Goal: Transaction & Acquisition: Purchase product/service

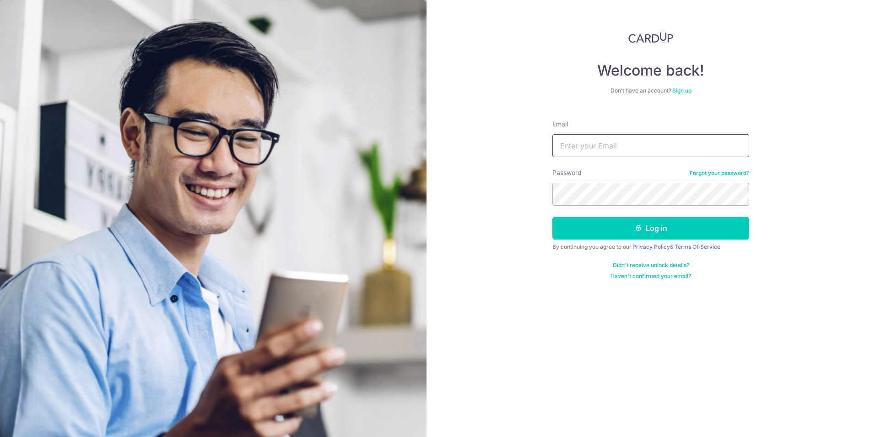
click at [680, 150] on input "Email" at bounding box center [650, 145] width 197 height 23
click at [648, 146] on input "jlll_joanne@jp" at bounding box center [650, 145] width 197 height 23
type input "[EMAIL_ADDRESS][DOMAIN_NAME]"
click at [552, 216] on button "Log in" at bounding box center [650, 227] width 197 height 23
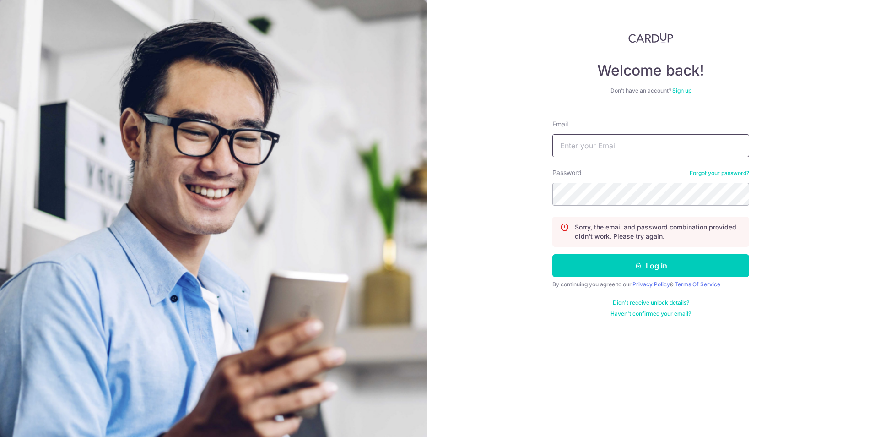
drag, startPoint x: 0, startPoint y: 0, endPoint x: 646, endPoint y: 154, distance: 663.8
click at [646, 154] on input "Email" at bounding box center [650, 145] width 197 height 23
click at [650, 146] on input "jlll_joanne@ho" at bounding box center [650, 145] width 197 height 23
type input "[EMAIL_ADDRESS][DOMAIN_NAME]"
click at [552, 254] on button "Log in" at bounding box center [650, 265] width 197 height 23
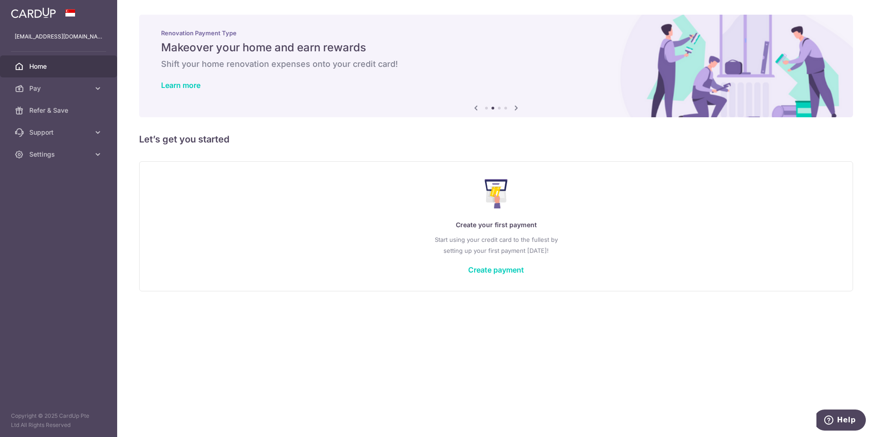
click at [486, 275] on div "Create your first payment Start using your credit card to the fullest by settin…" at bounding box center [496, 226] width 691 height 108
click at [489, 264] on div "Create your first payment Start using your credit card to the fullest by settin…" at bounding box center [496, 226] width 691 height 108
click at [490, 269] on link "Create payment" at bounding box center [496, 269] width 56 height 9
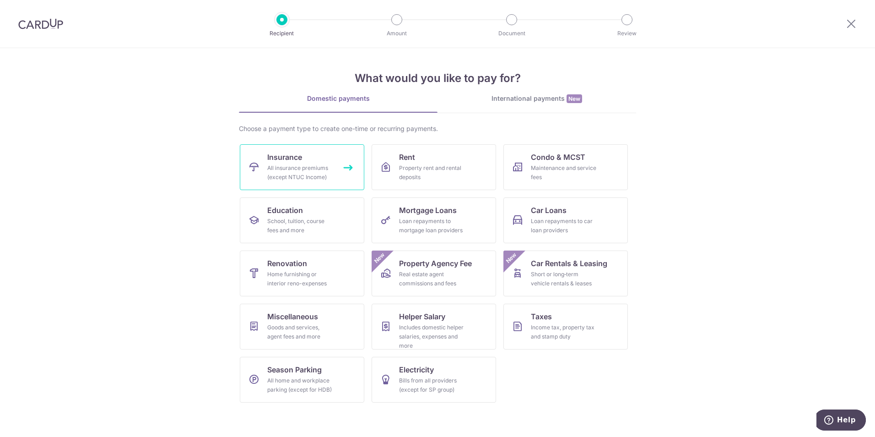
click at [315, 184] on link "Insurance All insurance premiums (except NTUC Income)" at bounding box center [302, 167] width 124 height 46
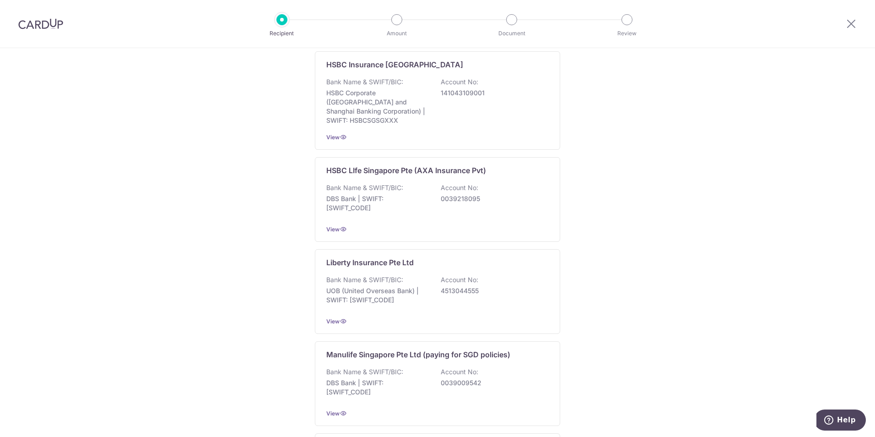
scroll to position [813, 0]
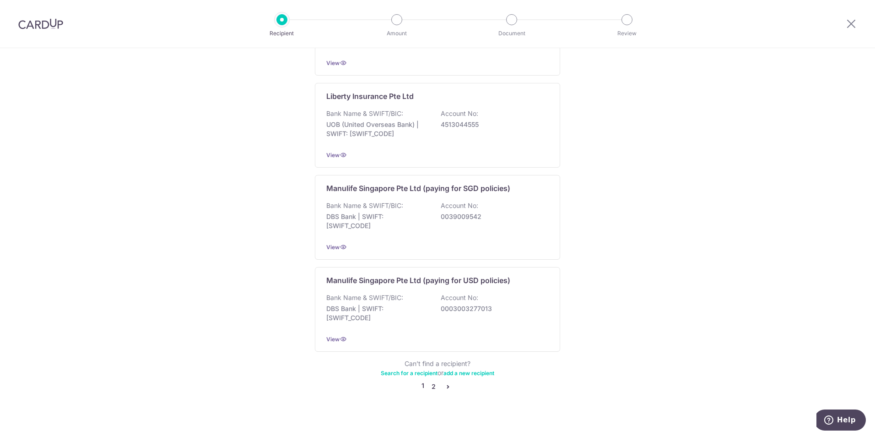
click at [432, 381] on link "2" at bounding box center [433, 386] width 11 height 11
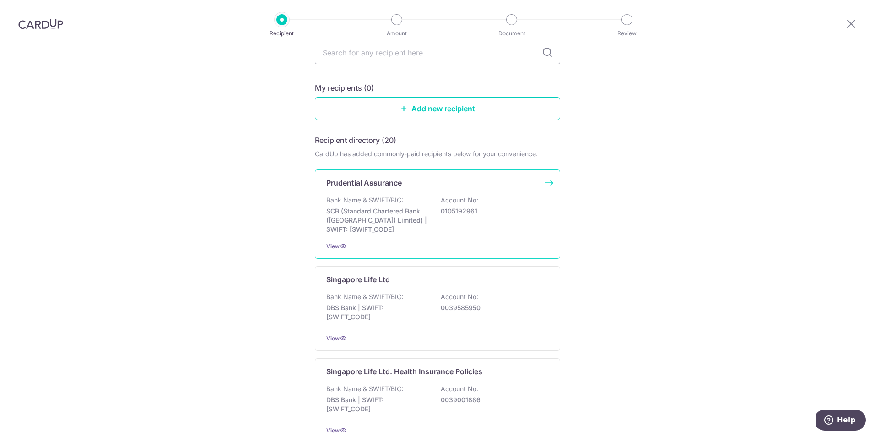
scroll to position [229, 0]
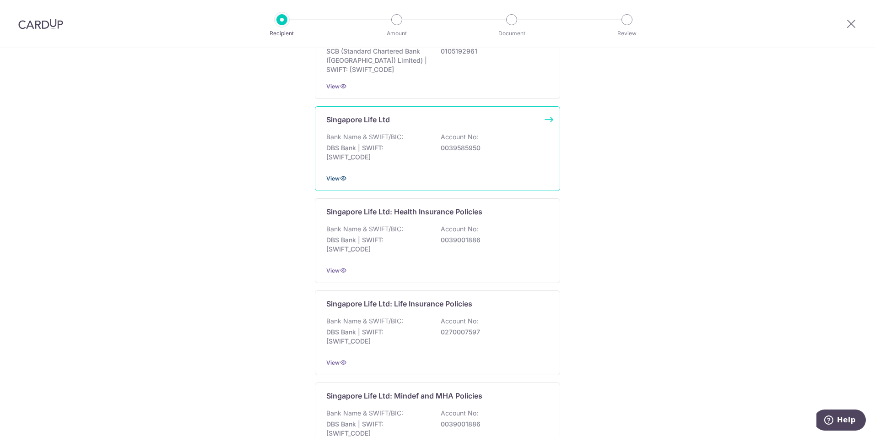
click at [341, 176] on icon at bounding box center [343, 177] width 7 height 7
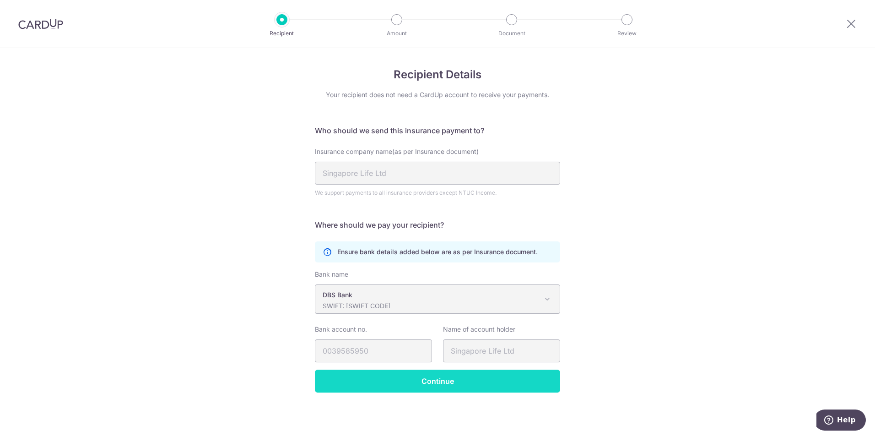
click at [520, 380] on input "Continue" at bounding box center [437, 380] width 245 height 23
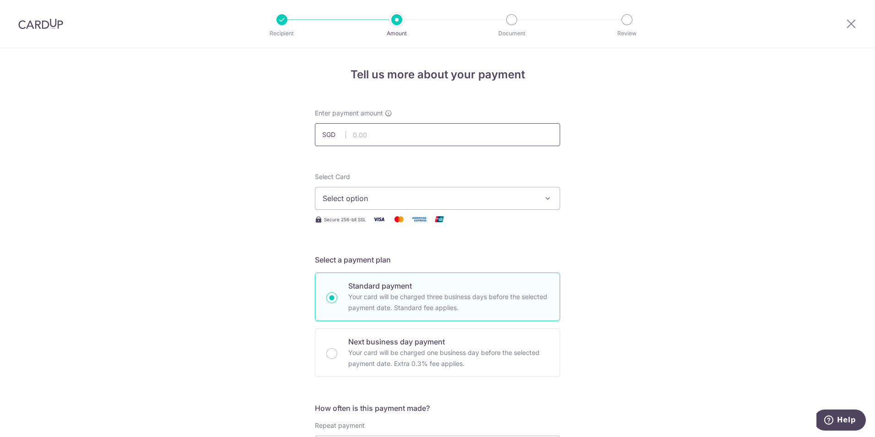
click at [434, 132] on input "text" at bounding box center [437, 134] width 245 height 23
type input "1,000.00"
click at [452, 189] on button "Select option" at bounding box center [437, 198] width 245 height 23
click at [377, 219] on span "Add credit card" at bounding box center [445, 223] width 213 height 9
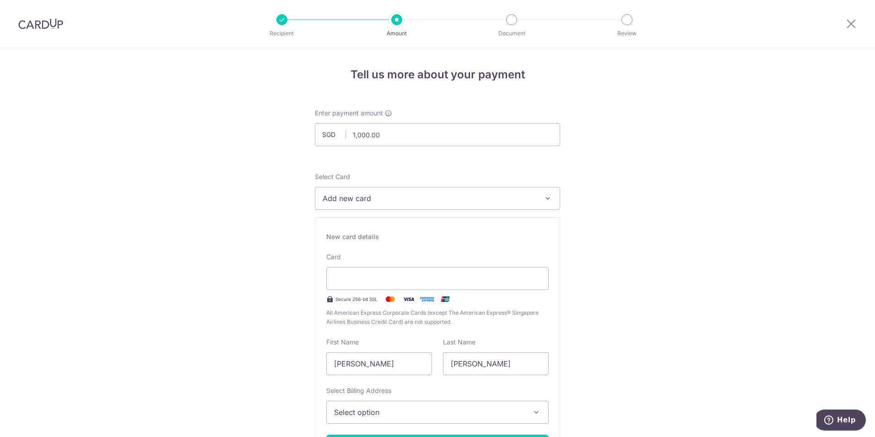
scroll to position [46, 0]
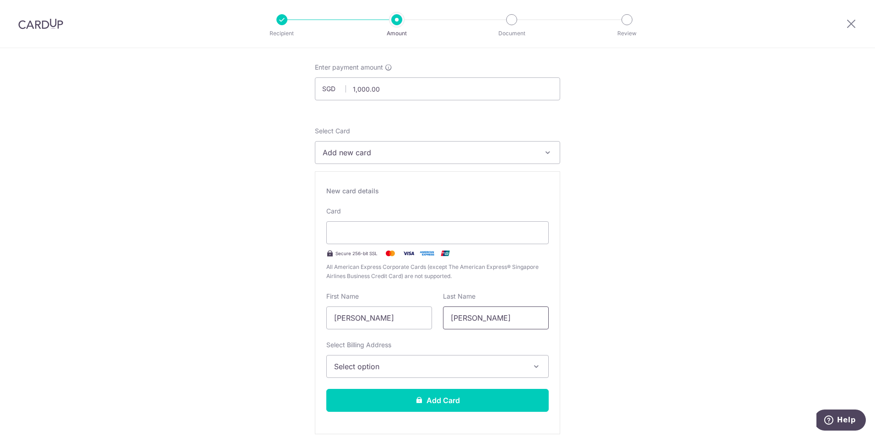
drag, startPoint x: 493, startPoint y: 320, endPoint x: 464, endPoint y: 322, distance: 29.3
click at [464, 322] on input "[PERSON_NAME]" at bounding box center [496, 317] width 106 height 23
type input "Lee"
click at [485, 377] on button "Select option" at bounding box center [437, 366] width 222 height 23
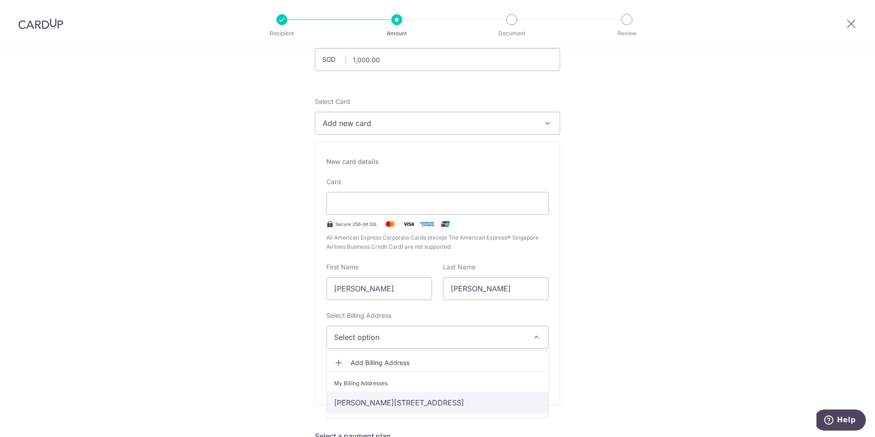
scroll to position [92, 0]
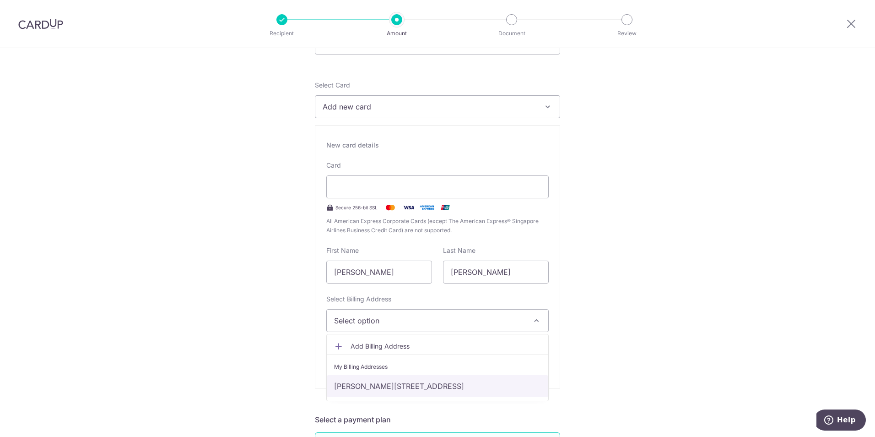
click at [460, 389] on link "[PERSON_NAME][STREET_ADDRESS]" at bounding box center [437, 386] width 221 height 22
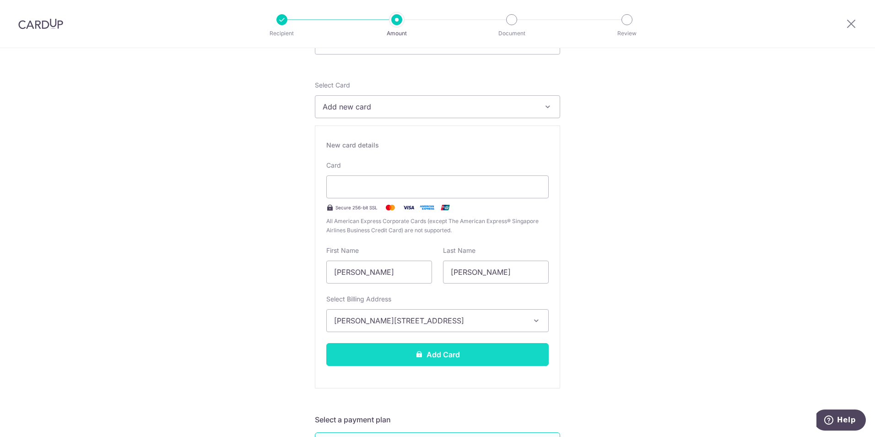
click at [459, 353] on button "Add Card" at bounding box center [437, 354] width 222 height 23
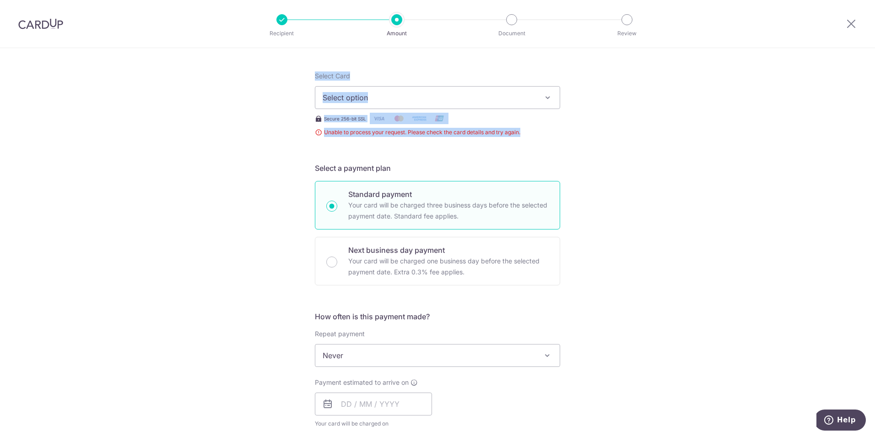
scroll to position [87, 0]
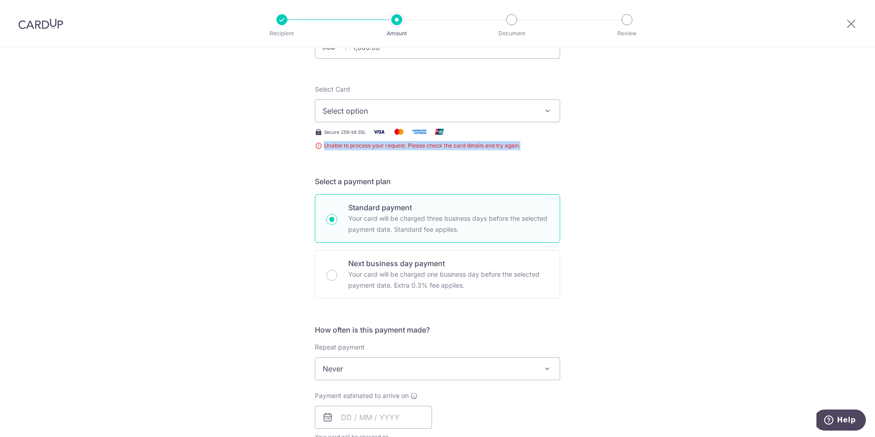
drag, startPoint x: 530, startPoint y: 53, endPoint x: 309, endPoint y: 141, distance: 237.8
click at [309, 141] on div "Tell us more about your payment Enter payment amount SGD 1,000.00 1000.00 Unabl…" at bounding box center [437, 379] width 875 height 837
copy span "Unable to process your request. Please check the card details and try again."
click at [317, 146] on span "Unable to process your request. Please check the card details and try again." at bounding box center [437, 145] width 245 height 9
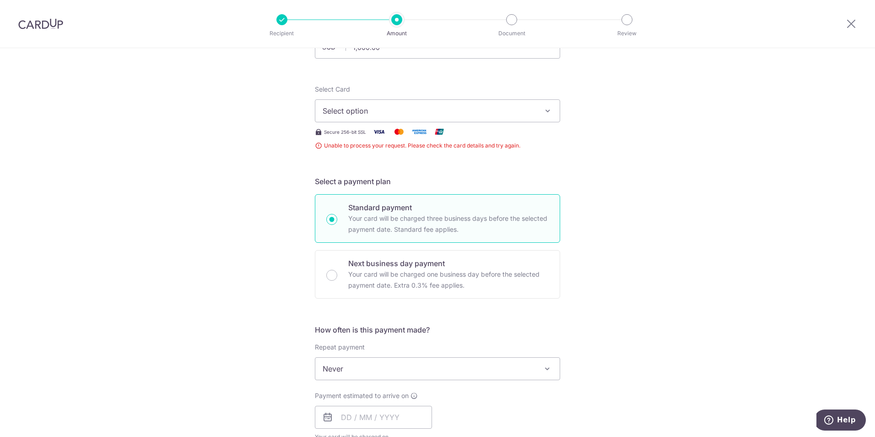
click at [315, 146] on span "Unable to process your request. Please check the card details and try again." at bounding box center [437, 145] width 245 height 9
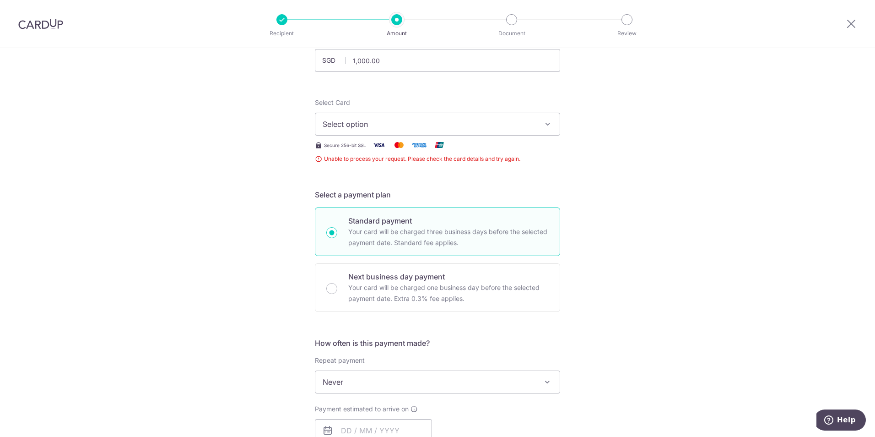
scroll to position [42, 0]
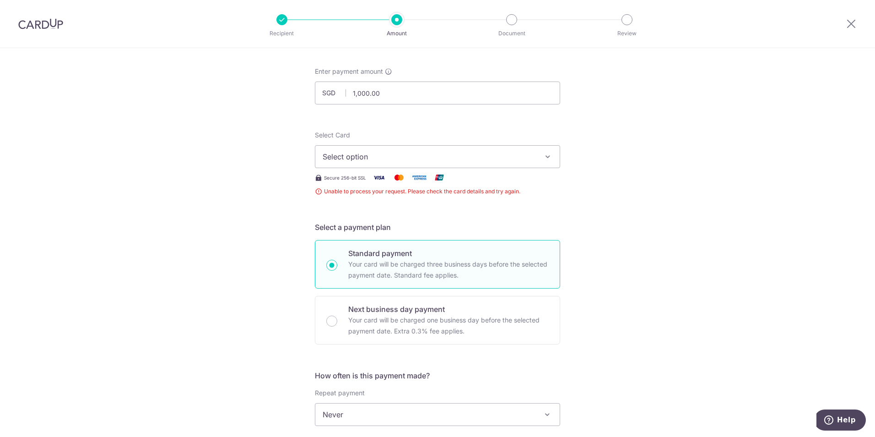
click at [417, 157] on span "Select option" at bounding box center [429, 156] width 213 height 11
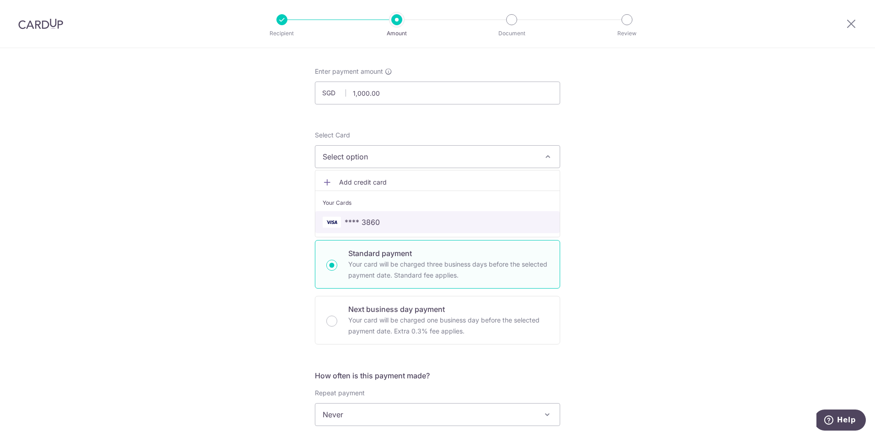
scroll to position [0, 0]
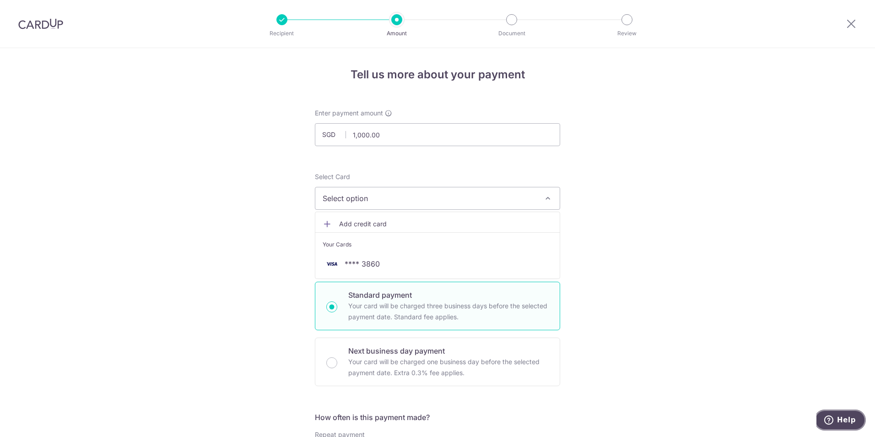
click at [835, 414] on button "Help" at bounding box center [840, 419] width 52 height 21
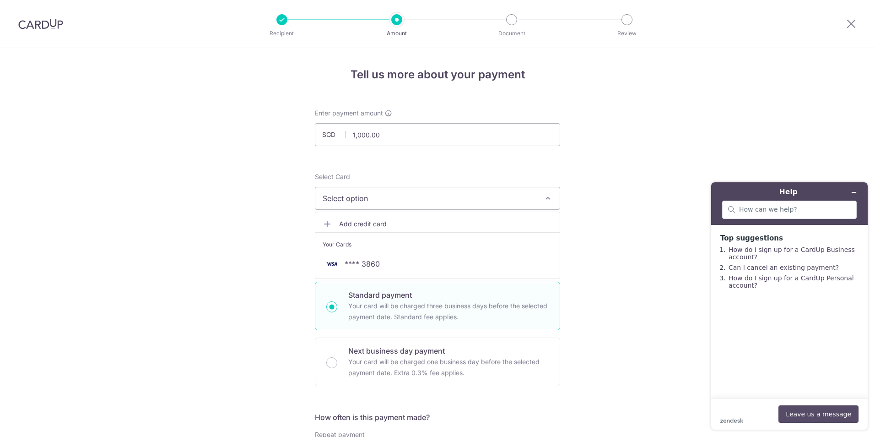
click at [826, 414] on button "Leave us a message" at bounding box center [818, 413] width 80 height 17
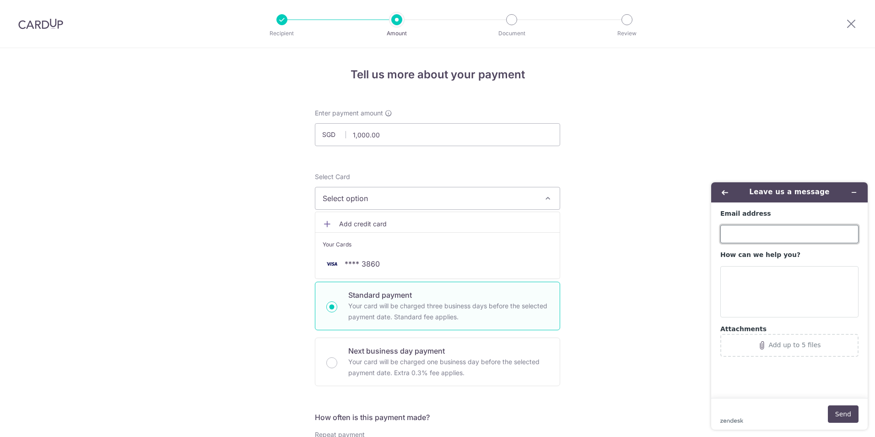
click at [794, 233] on input "Email address" at bounding box center [789, 234] width 138 height 18
type input "jlll_joanne@hotmail.com"
click at [793, 275] on textarea "How can we help you?" at bounding box center [789, 291] width 138 height 51
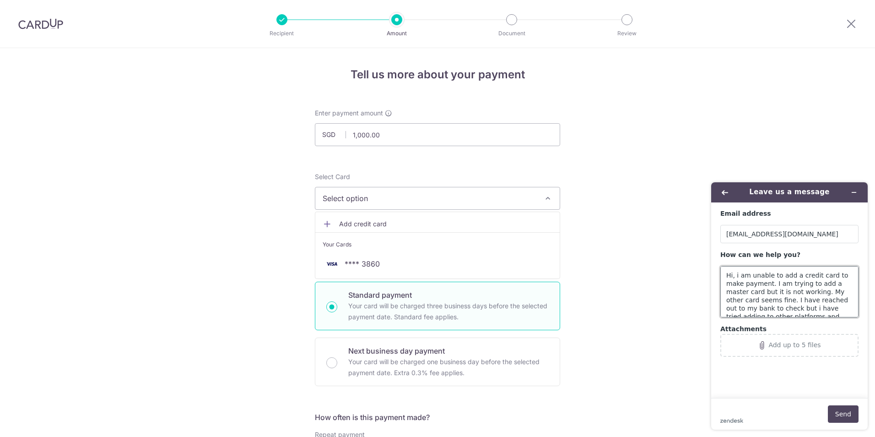
scroll to position [4, 0]
type textarea "Hi, i am unable to add a credit card to make payment. I am trying to add a mast…"
click at [340, 222] on span "Add credit card" at bounding box center [445, 223] width 213 height 9
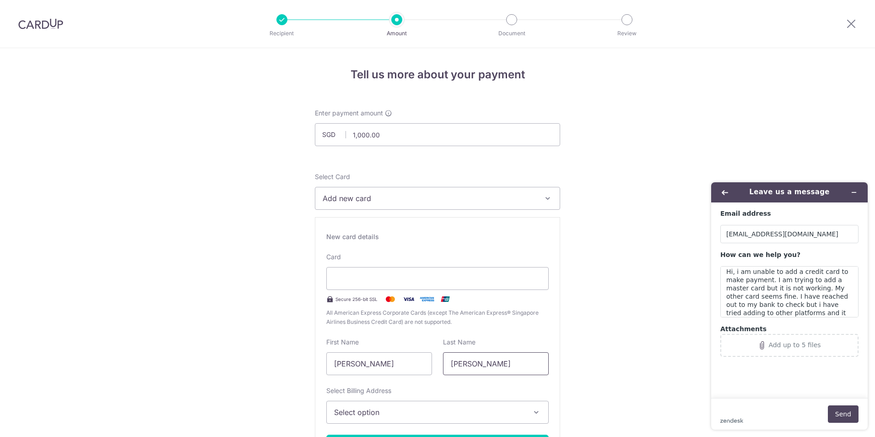
drag, startPoint x: 524, startPoint y: 366, endPoint x: 462, endPoint y: 364, distance: 62.3
click at [462, 364] on input "[PERSON_NAME]" at bounding box center [496, 363] width 106 height 23
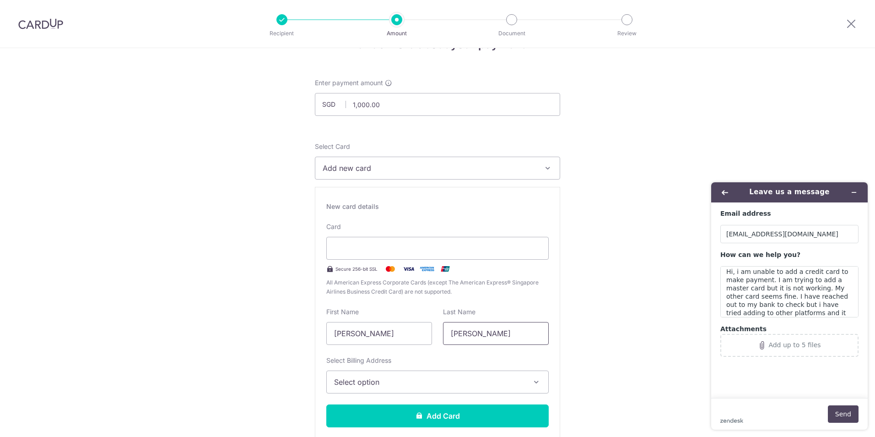
scroll to position [46, 0]
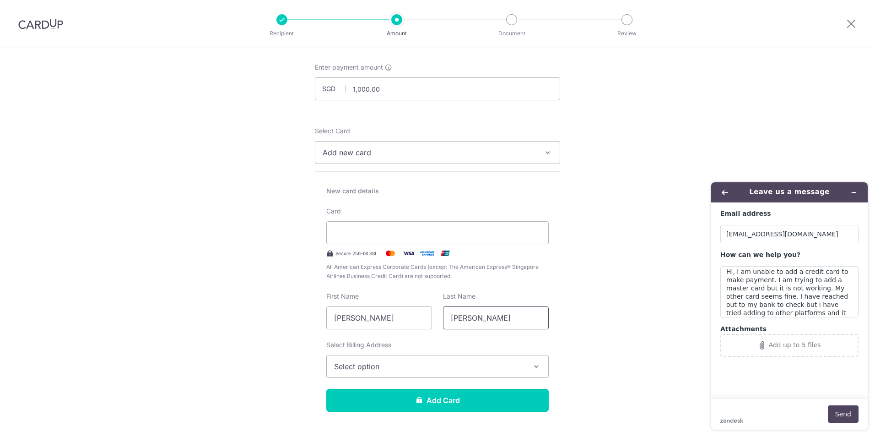
type input "Lee"
click at [464, 367] on span "Select option" at bounding box center [429, 366] width 190 height 11
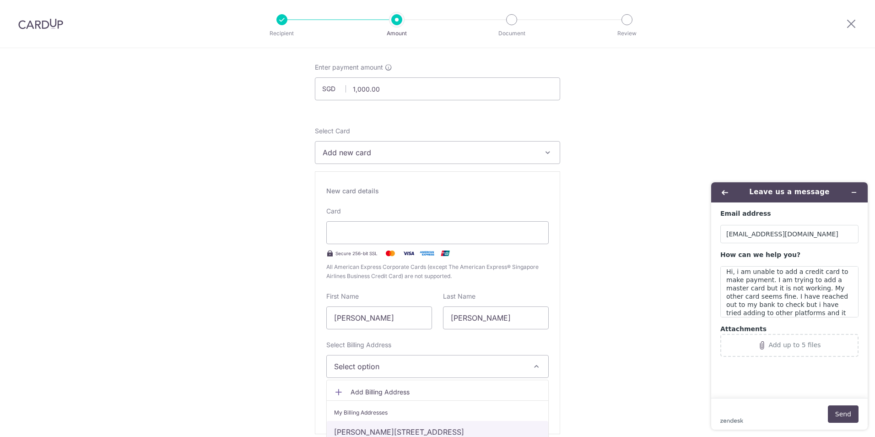
click at [452, 425] on link "[PERSON_NAME][STREET_ADDRESS]" at bounding box center [437, 432] width 221 height 22
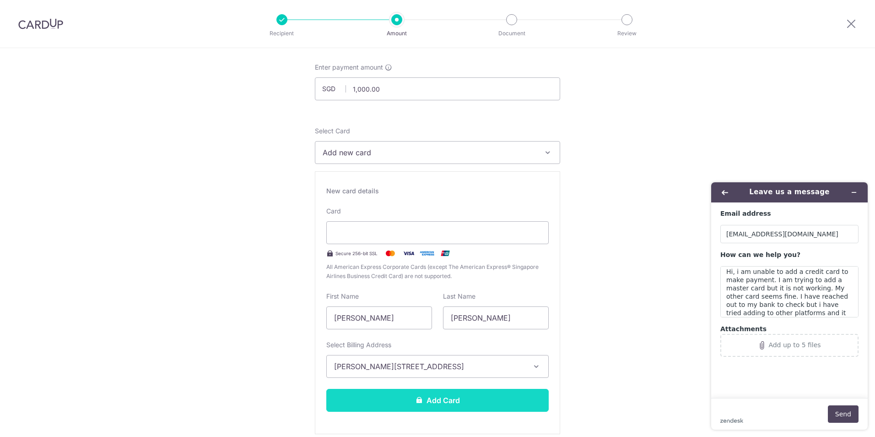
click at [455, 405] on button "Add Card" at bounding box center [437, 400] width 222 height 23
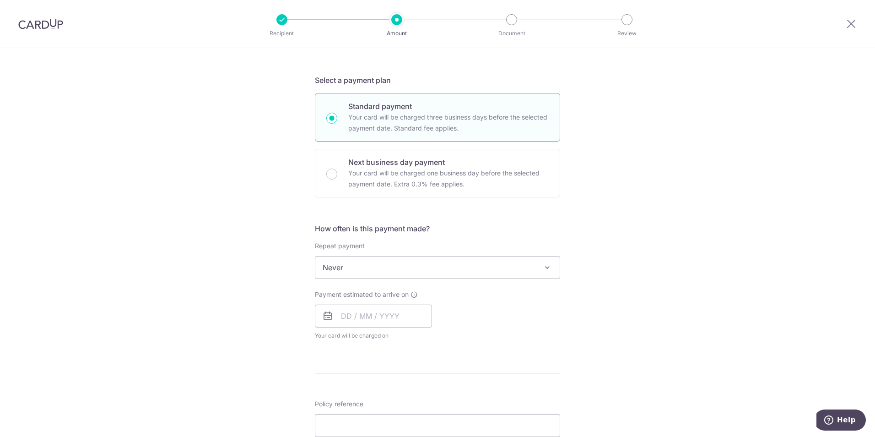
scroll to position [183, 0]
click at [356, 264] on span "Never" at bounding box center [437, 264] width 244 height 22
click at [357, 264] on span "Never" at bounding box center [437, 264] width 244 height 22
click at [347, 311] on input "text" at bounding box center [373, 312] width 117 height 23
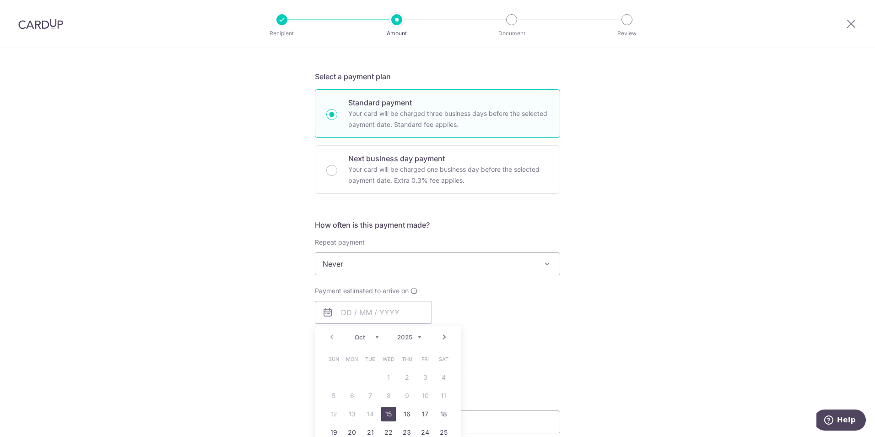
click at [383, 416] on link "15" at bounding box center [388, 413] width 15 height 15
type input "[DATE]"
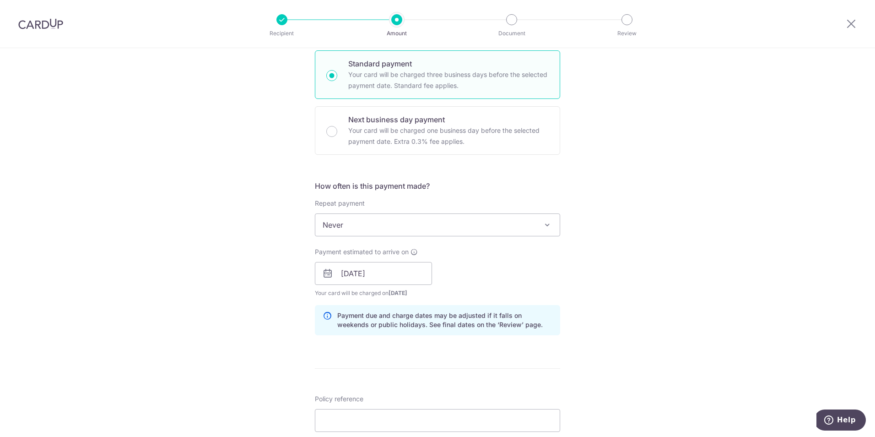
scroll to position [275, 0]
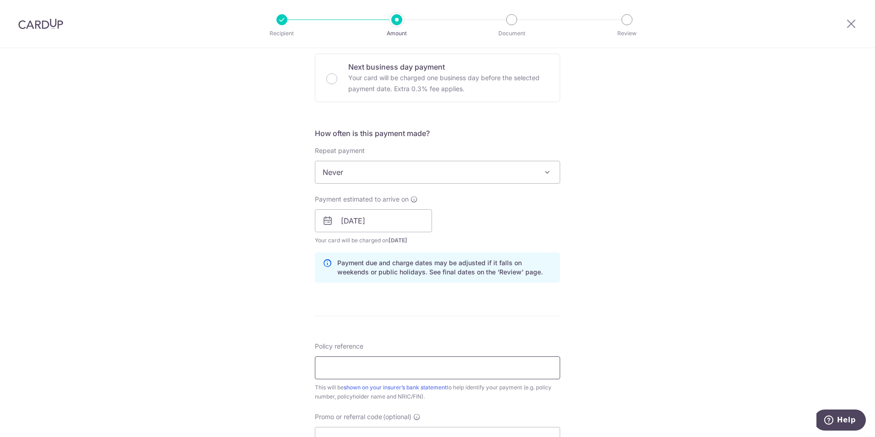
click at [379, 375] on input "Policy reference" at bounding box center [437, 367] width 245 height 23
paste input "81341568"
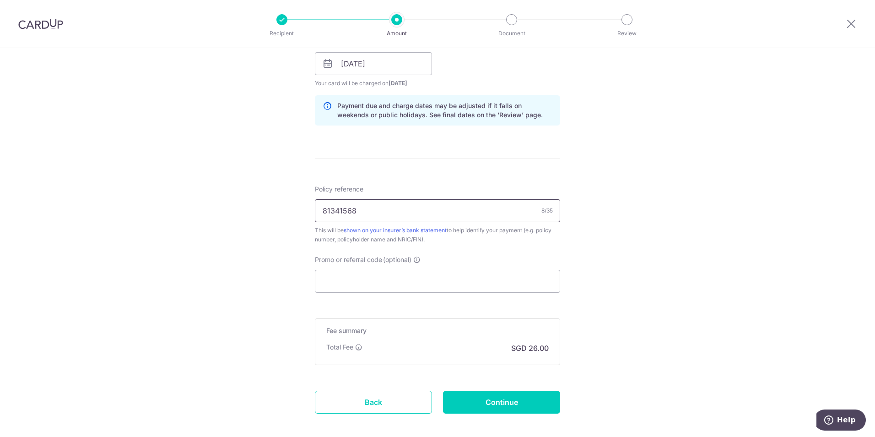
scroll to position [458, 0]
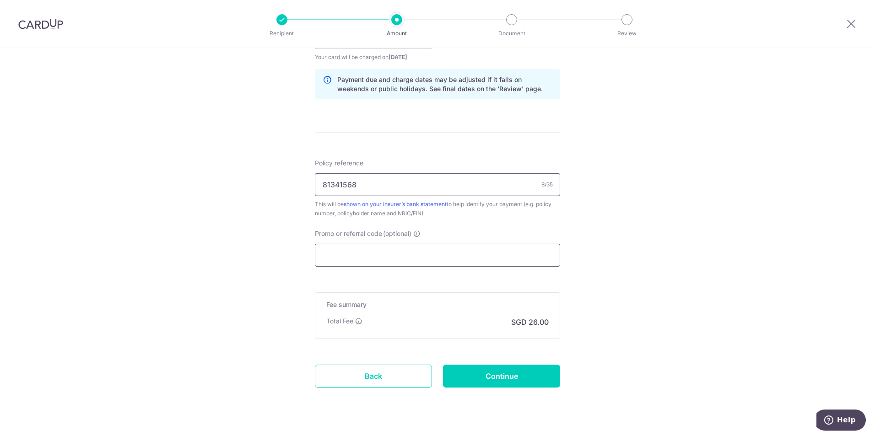
type input "81341568"
click at [365, 257] on input "Promo or referral code (optional)" at bounding box center [437, 254] width 245 height 23
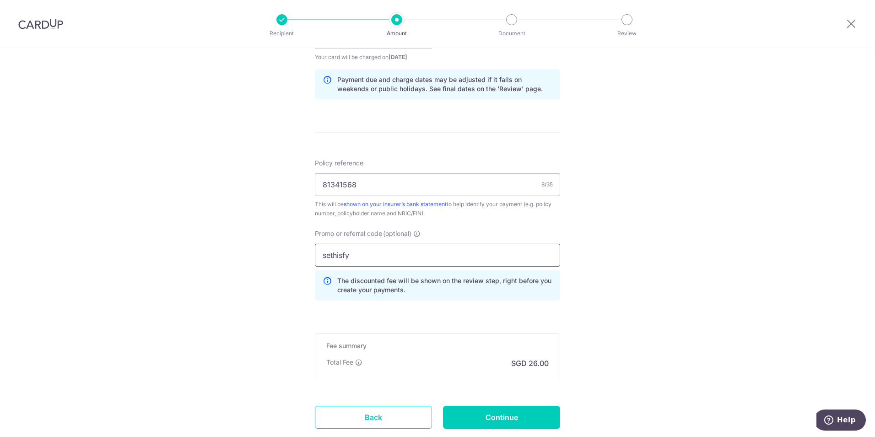
scroll to position [503, 0]
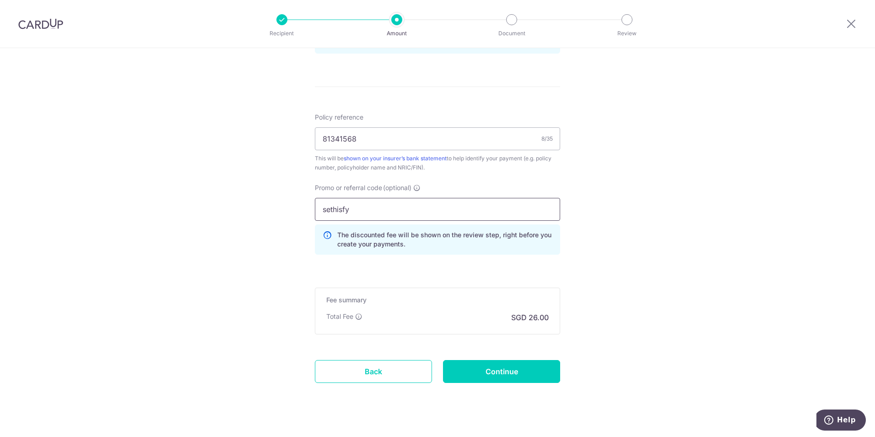
drag, startPoint x: 352, startPoint y: 211, endPoint x: 290, endPoint y: 210, distance: 62.7
paste input "SETHISFY"
type input "SETHISFY"
drag, startPoint x: 370, startPoint y: 210, endPoint x: 254, endPoint y: 207, distance: 115.4
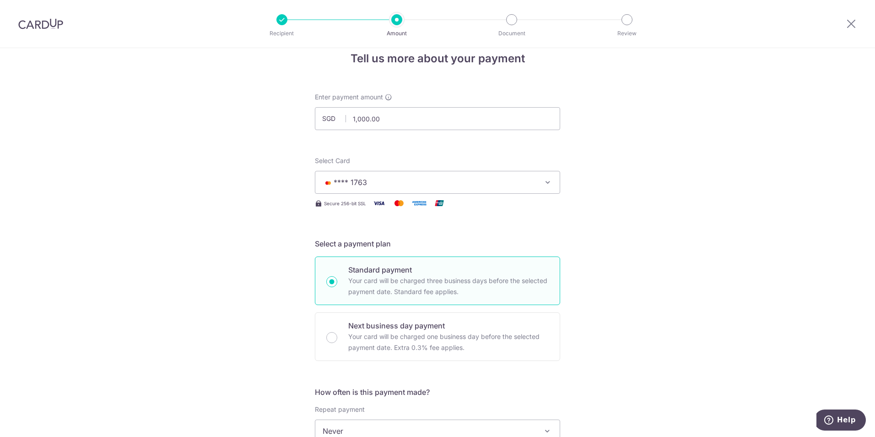
scroll to position [0, 0]
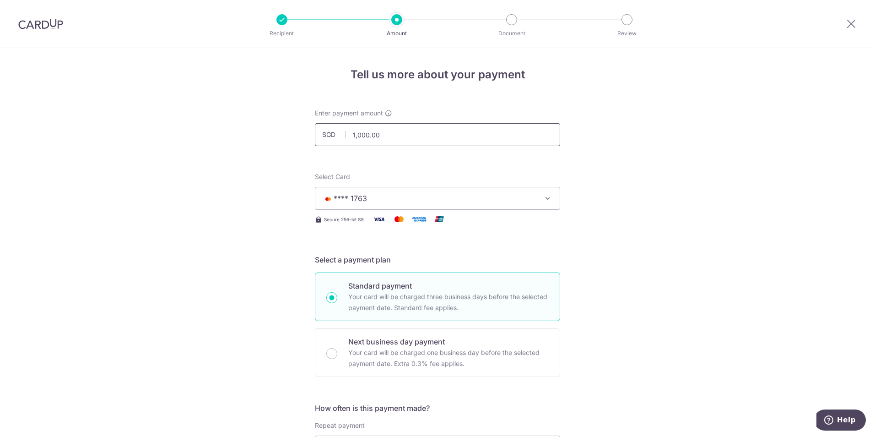
click at [386, 138] on input "1,000.00" at bounding box center [437, 134] width 245 height 23
drag, startPoint x: 386, startPoint y: 138, endPoint x: 238, endPoint y: 130, distance: 148.1
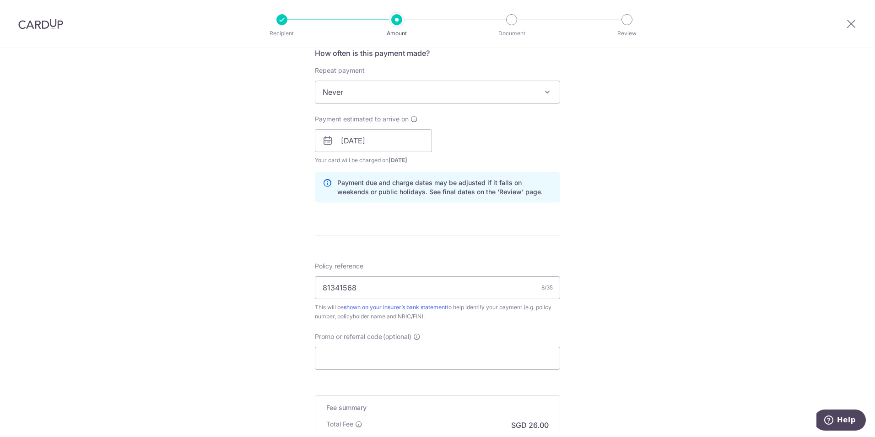
scroll to position [477, 0]
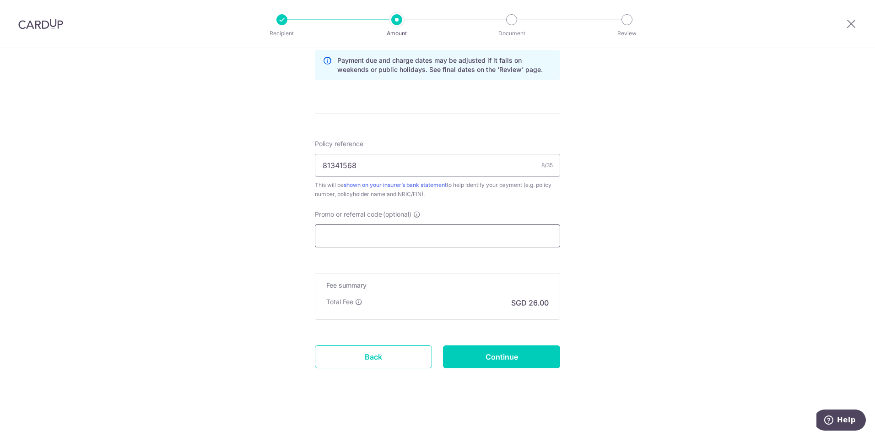
click at [397, 227] on input "Promo or referral code (optional)" at bounding box center [437, 235] width 245 height 23
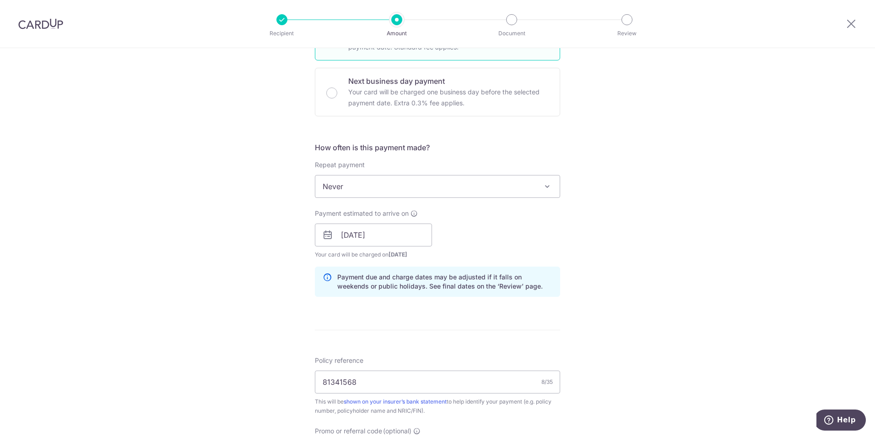
scroll to position [0, 0]
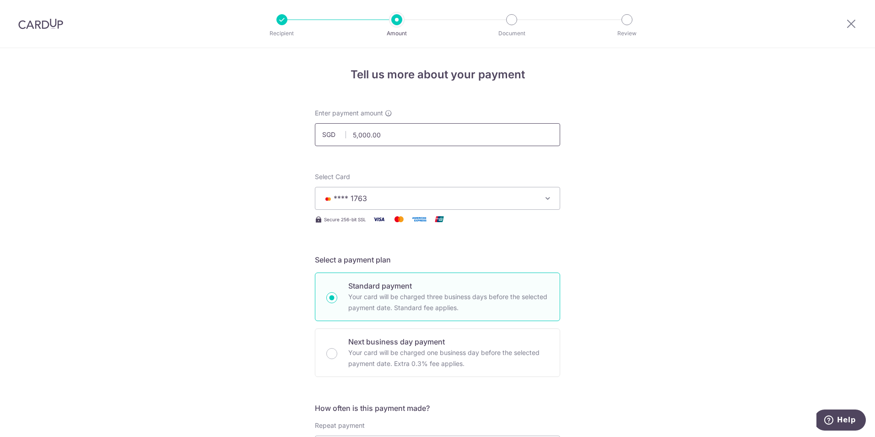
drag, startPoint x: 396, startPoint y: 128, endPoint x: 271, endPoint y: 123, distance: 124.6
drag, startPoint x: 419, startPoint y: 148, endPoint x: 419, endPoint y: 130, distance: 17.4
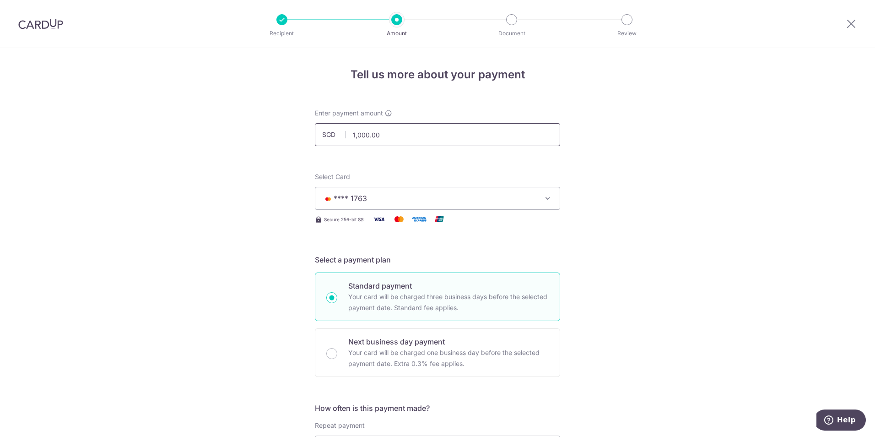
click at [419, 130] on input "1,000.00" at bounding box center [437, 134] width 245 height 23
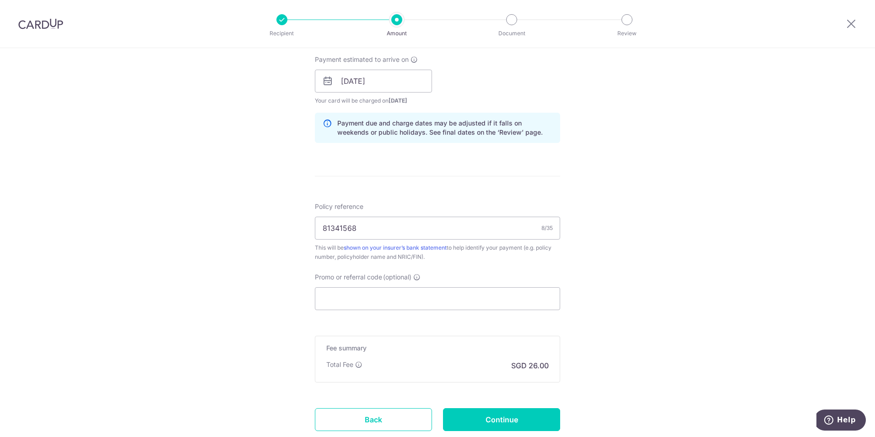
scroll to position [458, 0]
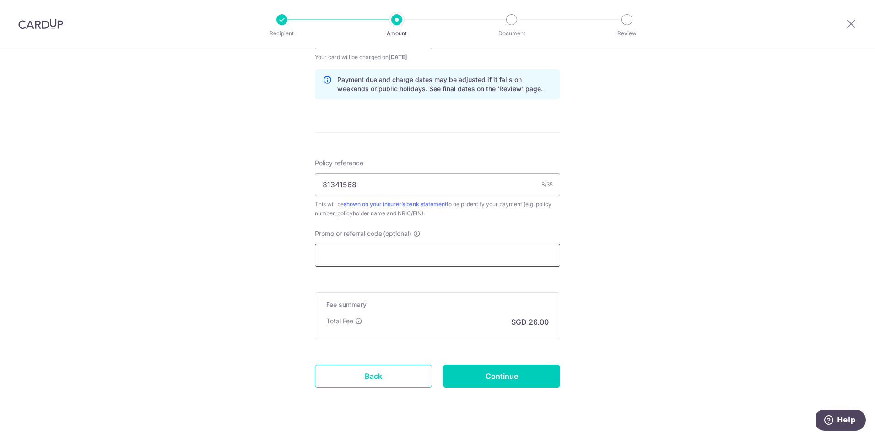
click at [427, 254] on input "Promo or referral code (optional)" at bounding box center [437, 254] width 245 height 23
type input "1,000.00"
paste input "SETHISFY"
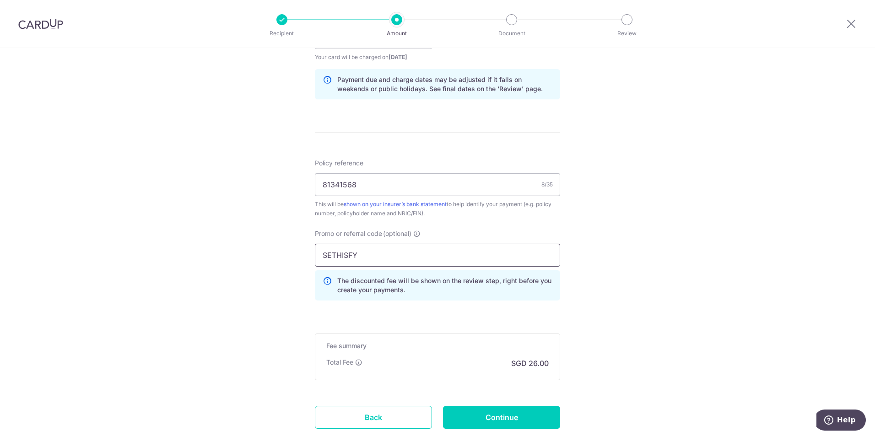
type input "SETHISFY"
click at [614, 325] on div "Tell us more about your payment Enter payment amount SGD 1,000.00 1000.00 Card …" at bounding box center [437, 43] width 875 height 907
click at [521, 413] on input "Continue" at bounding box center [501, 416] width 117 height 23
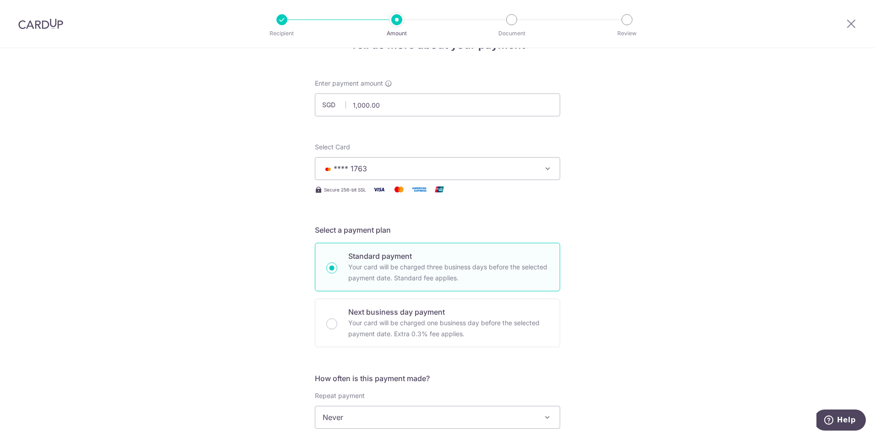
scroll to position [27, 0]
click at [416, 168] on span "**** 1763" at bounding box center [429, 170] width 213 height 11
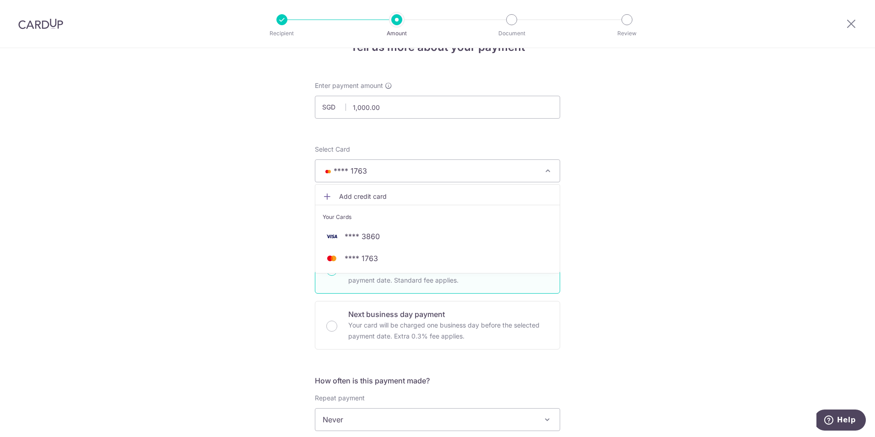
click at [374, 194] on span "Add credit card" at bounding box center [445, 196] width 213 height 9
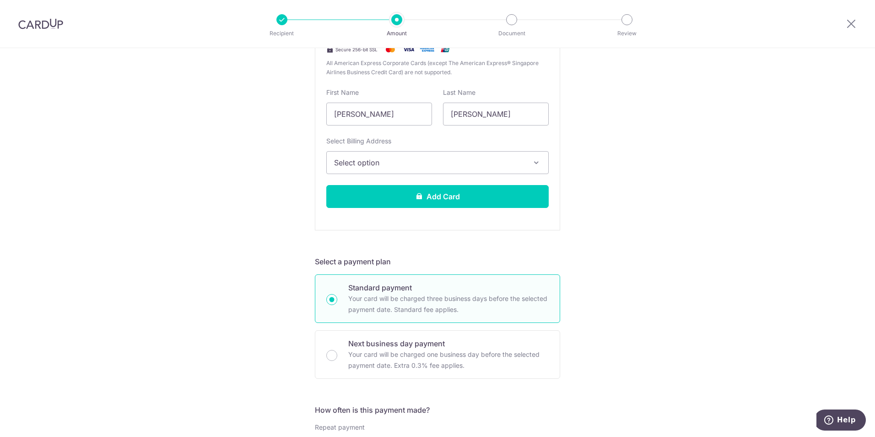
scroll to position [256, 0]
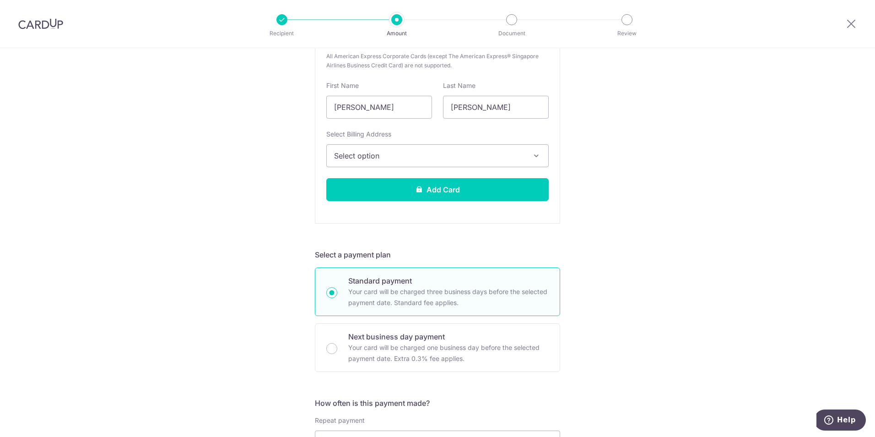
click at [439, 152] on span "Select option" at bounding box center [429, 155] width 190 height 11
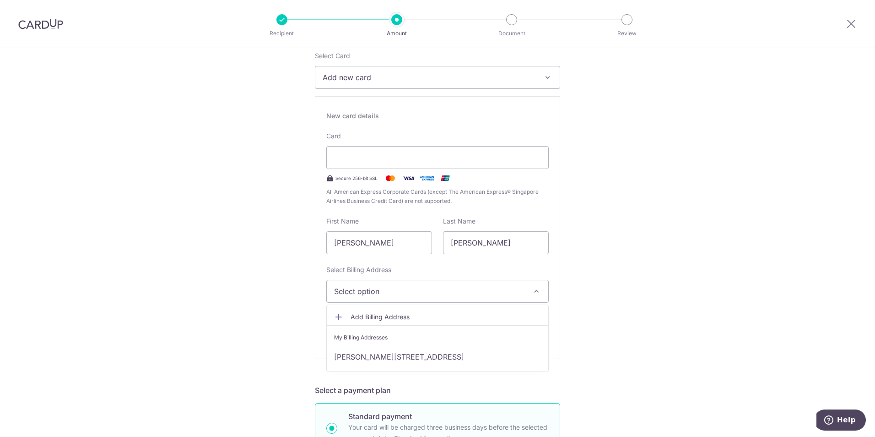
scroll to position [119, 0]
click at [403, 165] on div at bounding box center [437, 159] width 222 height 23
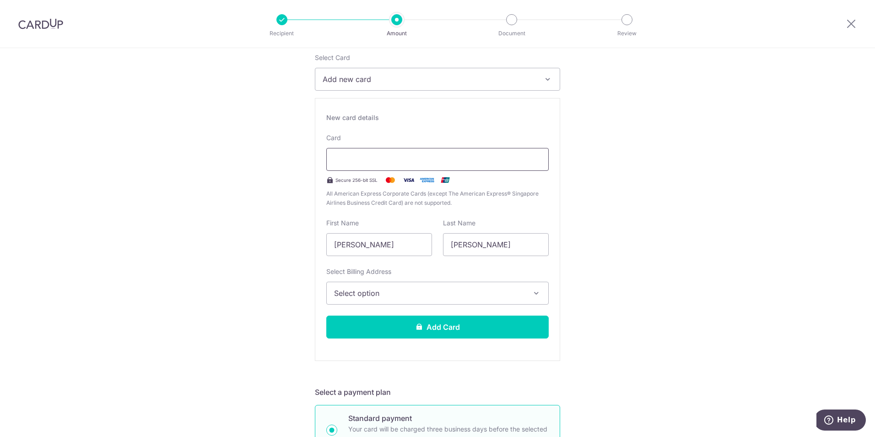
click at [430, 170] on div at bounding box center [437, 159] width 222 height 23
click at [475, 73] on button "Add new card" at bounding box center [437, 79] width 245 height 23
click at [418, 160] on link "**** 1763" at bounding box center [437, 167] width 244 height 22
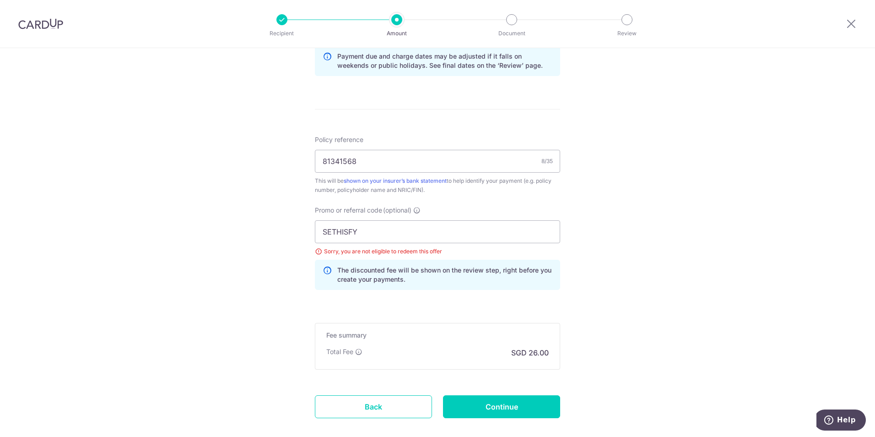
scroll to position [485, 0]
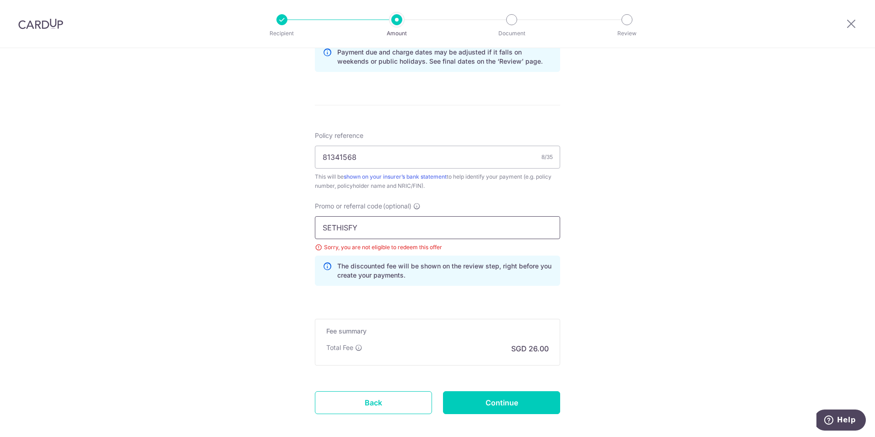
drag, startPoint x: 364, startPoint y: 224, endPoint x: 203, endPoint y: 216, distance: 161.3
click at [203, 216] on div "Tell us more about your payment Enter payment amount SGD 1,000.00 1000.00 Selec…" at bounding box center [437, 22] width 875 height 919
click at [588, 289] on div "Tell us more about your payment Enter payment amount SGD 1,000.00 1000.00 Selec…" at bounding box center [437, 22] width 875 height 919
click at [496, 389] on form "Enter payment amount SGD 1,000.00 1000.00 Select Card **** 1763 Add credit card…" at bounding box center [437, 31] width 245 height 816
click at [494, 394] on input "Continue" at bounding box center [501, 402] width 117 height 23
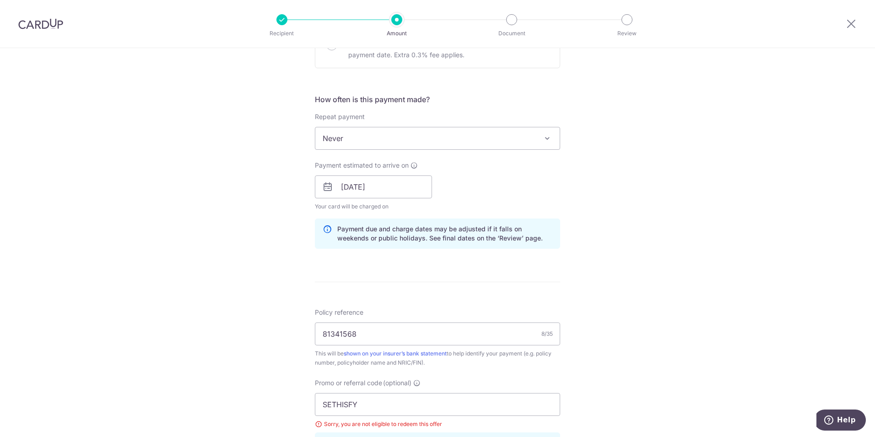
scroll to position [531, 0]
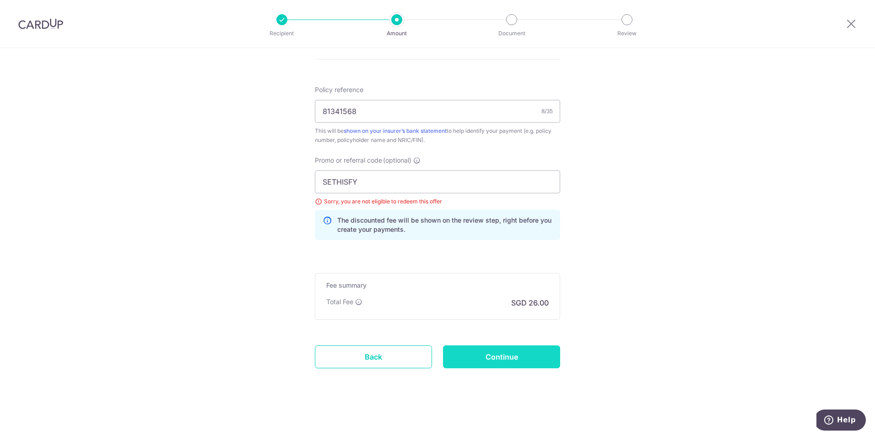
click at [501, 365] on input "Continue" at bounding box center [501, 356] width 117 height 23
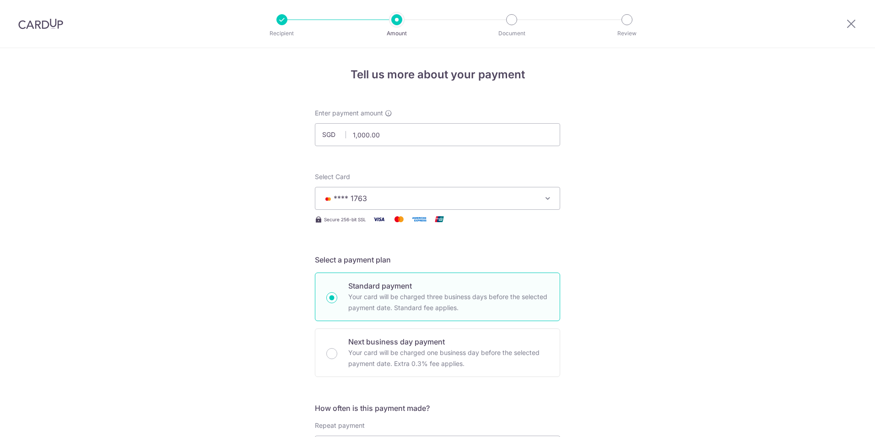
scroll to position [531, 0]
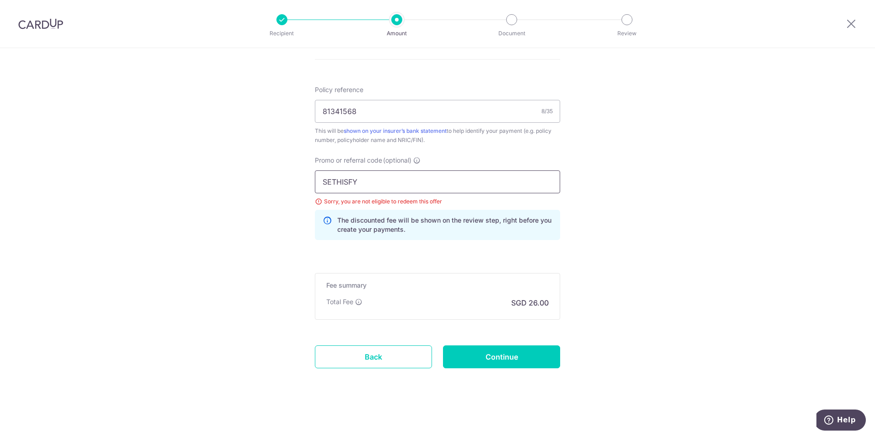
drag, startPoint x: 374, startPoint y: 182, endPoint x: 298, endPoint y: 184, distance: 75.5
paste input "MCTAX25N"
type input "MCTAX25N"
click at [416, 108] on input "81341568" at bounding box center [437, 111] width 245 height 23
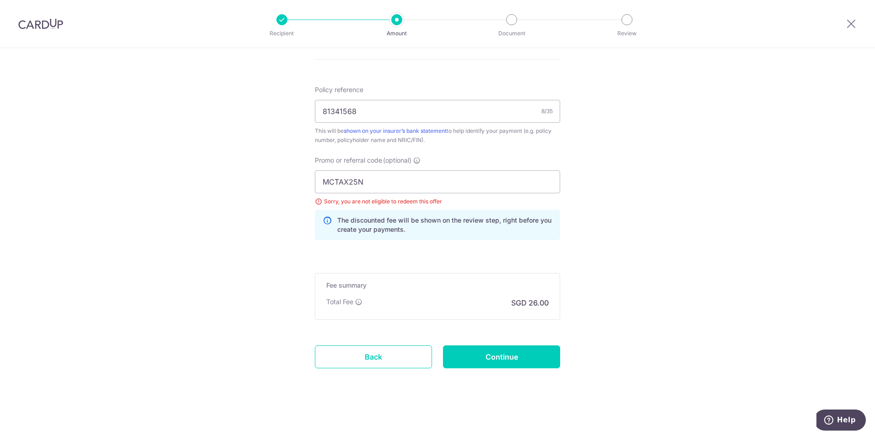
click at [379, 220] on p "The discounted fee will be shown on the review step, right before you create yo…" at bounding box center [444, 225] width 215 height 18
click at [390, 183] on input "MCTAX25N" at bounding box center [437, 181] width 245 height 23
click at [476, 363] on input "Continue" at bounding box center [501, 356] width 117 height 23
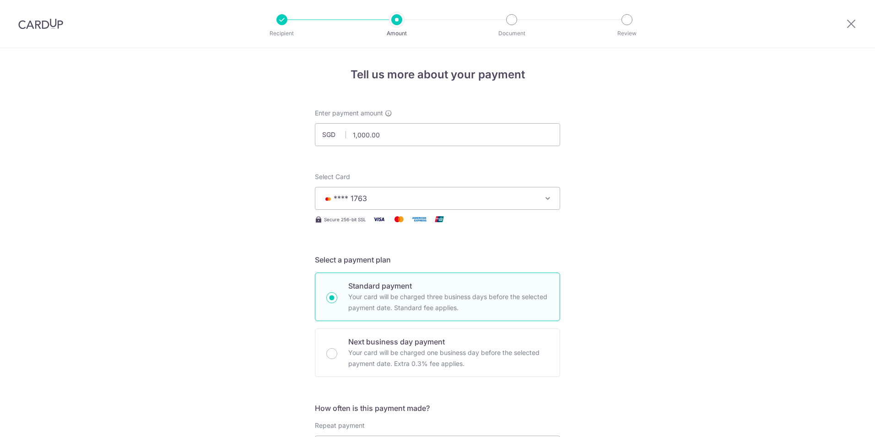
scroll to position [531, 0]
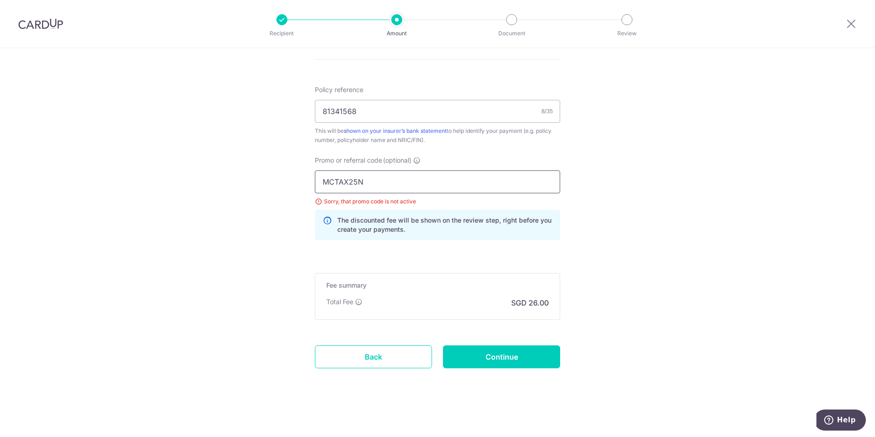
drag, startPoint x: 370, startPoint y: 178, endPoint x: 258, endPoint y: 186, distance: 111.9
paste input "LTAX25R"
type input "MLTAX25R"
click at [482, 357] on input "Continue" at bounding box center [501, 356] width 117 height 23
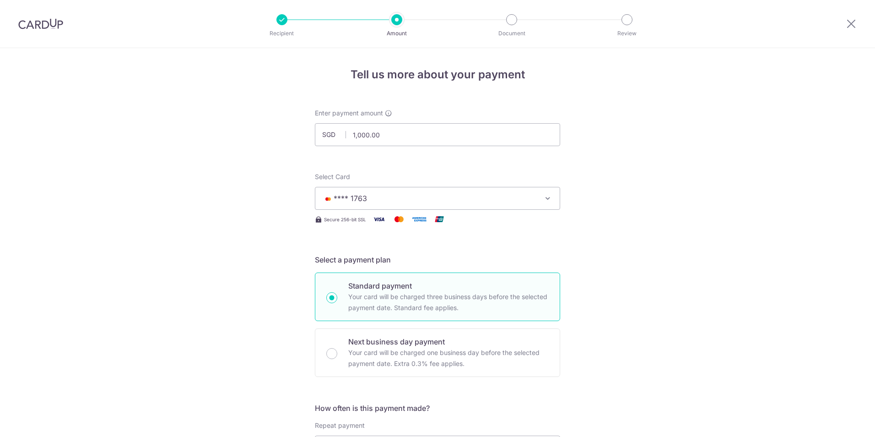
scroll to position [531, 0]
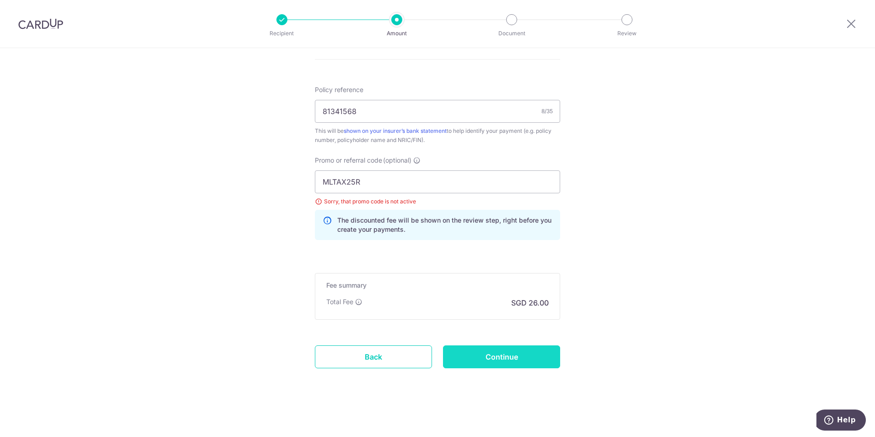
click at [485, 362] on input "Continue" at bounding box center [501, 356] width 117 height 23
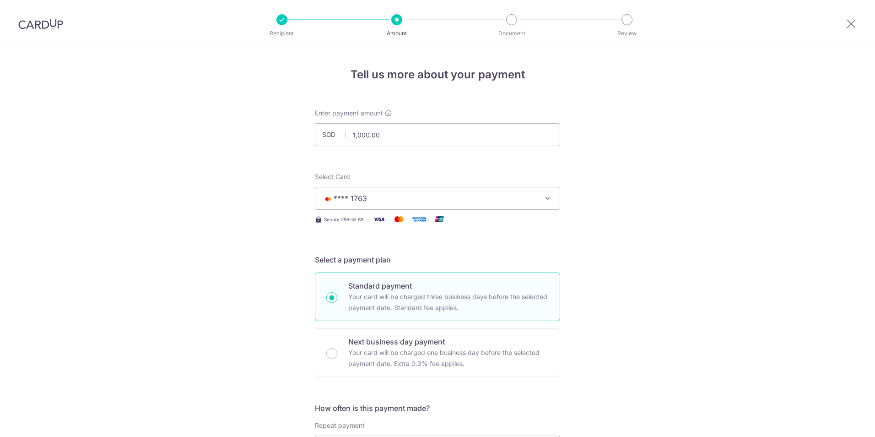
scroll to position [531, 0]
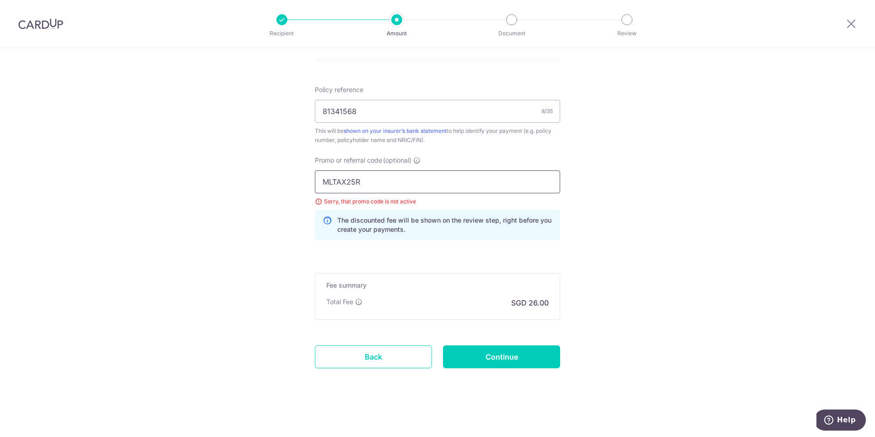
drag, startPoint x: 362, startPoint y: 178, endPoint x: 221, endPoint y: 179, distance: 141.4
paste input "ILELION"
type input "MILELION"
click at [499, 354] on input "Continue" at bounding box center [501, 356] width 117 height 23
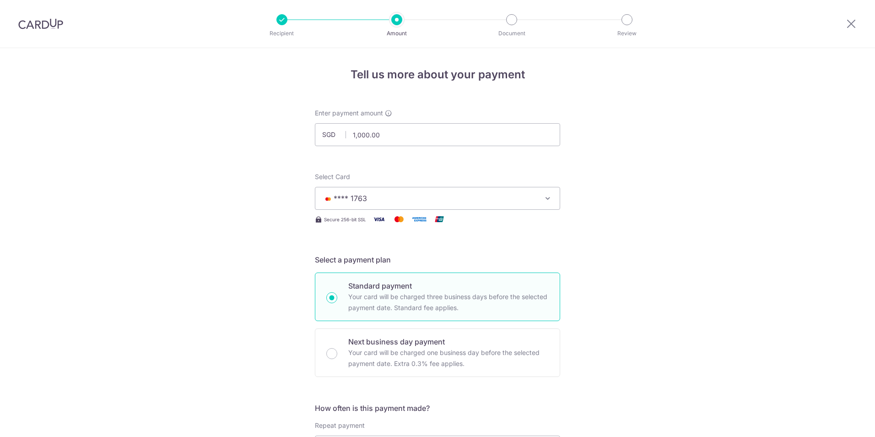
scroll to position [531, 0]
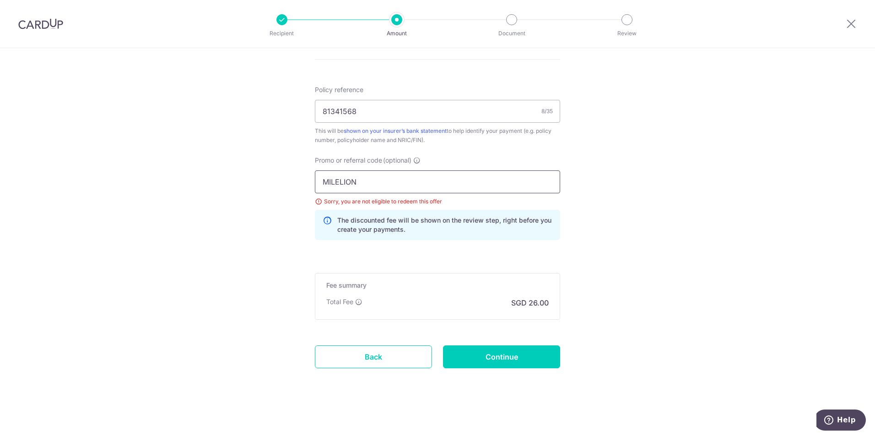
drag, startPoint x: 365, startPoint y: 177, endPoint x: 248, endPoint y: 177, distance: 116.7
paste input "SETHISFY"
type input "SETHISFY"
click at [483, 361] on input "Continue" at bounding box center [501, 356] width 117 height 23
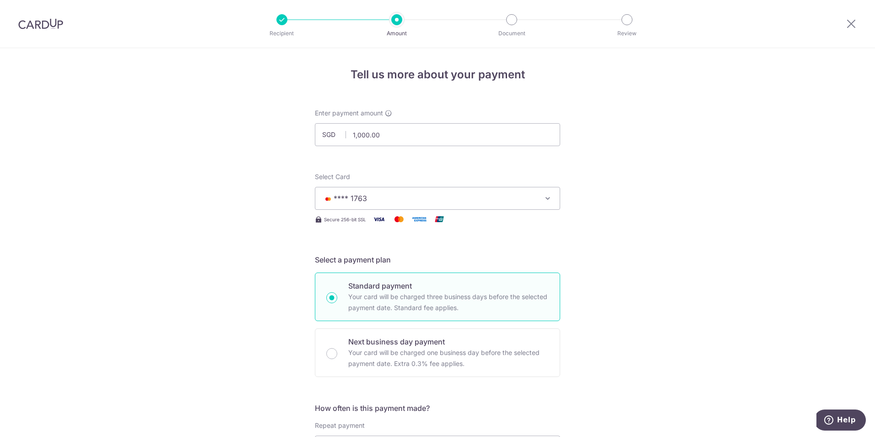
click at [424, 194] on span "**** 1763" at bounding box center [429, 198] width 213 height 11
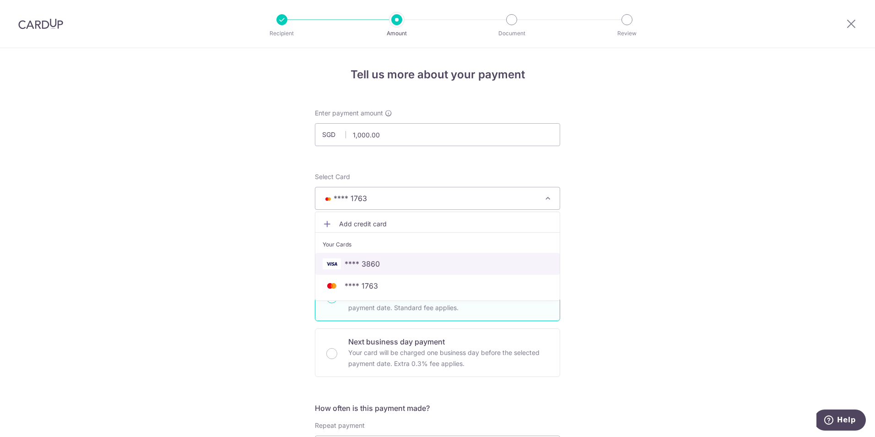
click at [406, 265] on span "**** 3860" at bounding box center [438, 263] width 230 height 11
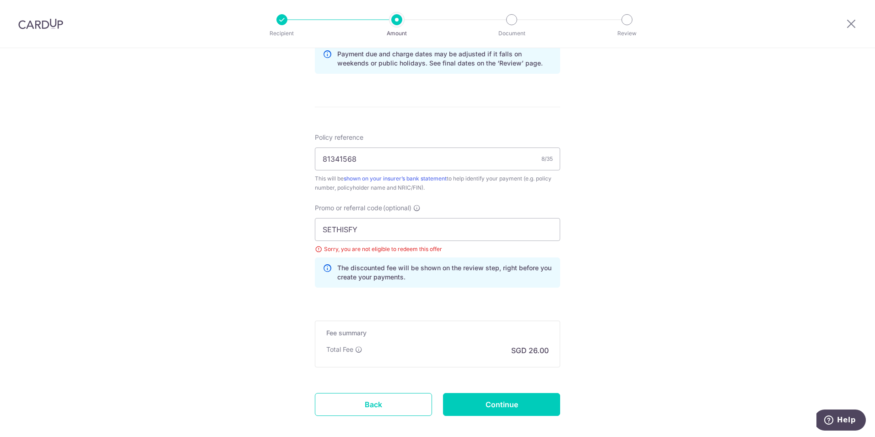
scroll to position [503, 0]
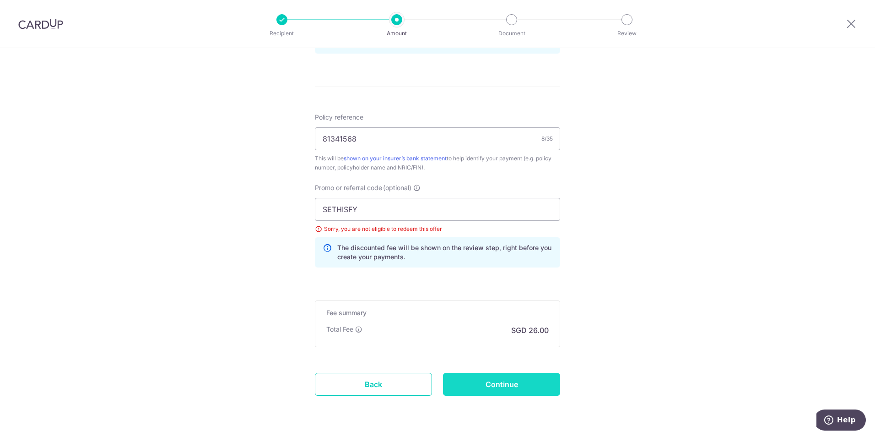
click at [489, 386] on input "Continue" at bounding box center [501, 384] width 117 height 23
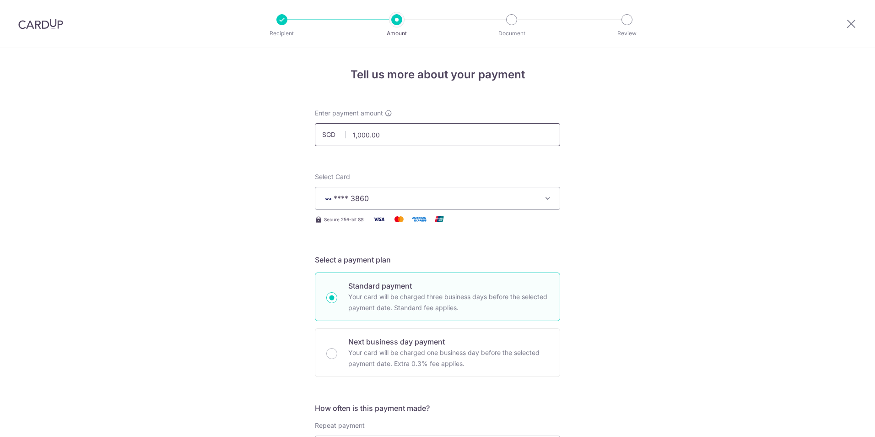
click at [402, 137] on input "1,000.00" at bounding box center [437, 134] width 245 height 23
click at [353, 138] on input "1,000.00" at bounding box center [437, 134] width 245 height 23
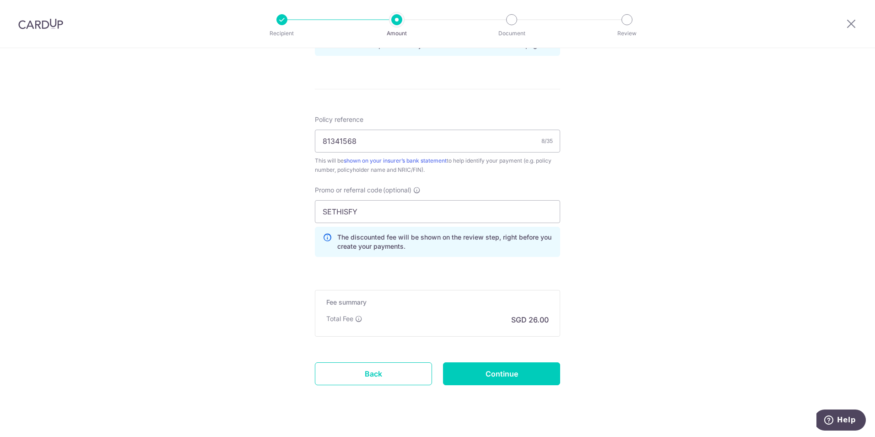
scroll to position [503, 0]
click at [473, 375] on input "Continue" at bounding box center [501, 371] width 117 height 23
type input "2,000.00"
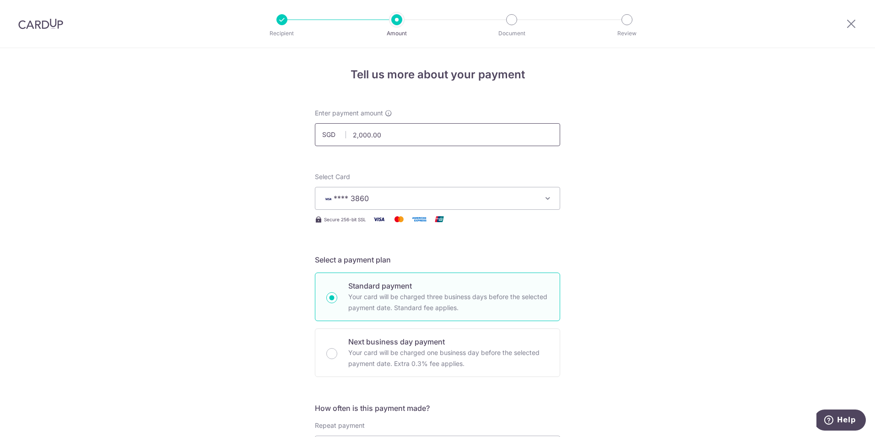
drag, startPoint x: 394, startPoint y: 142, endPoint x: 155, endPoint y: 154, distance: 238.7
type input "1,401.50"
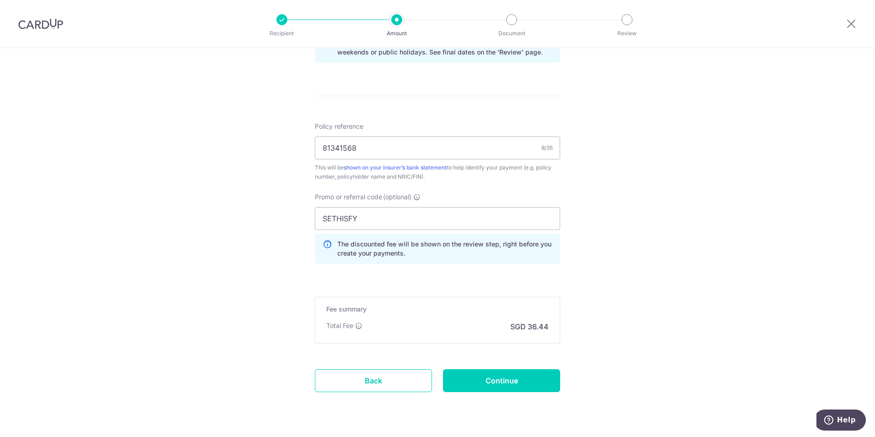
scroll to position [503, 0]
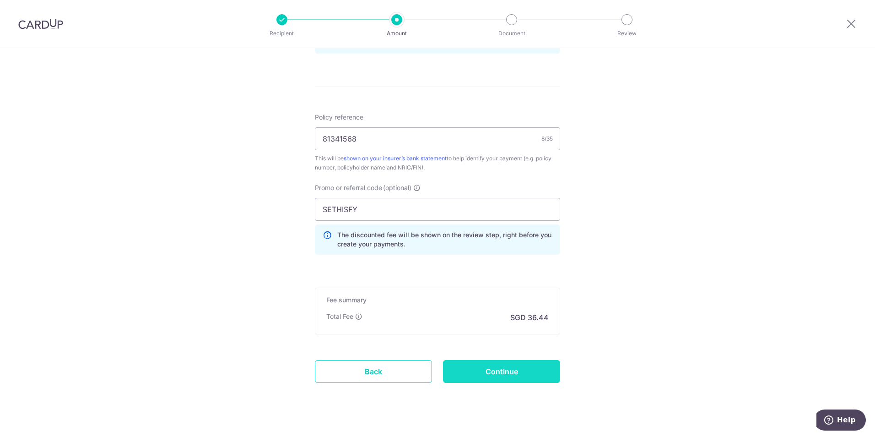
click at [485, 380] on input "Continue" at bounding box center [501, 371] width 117 height 23
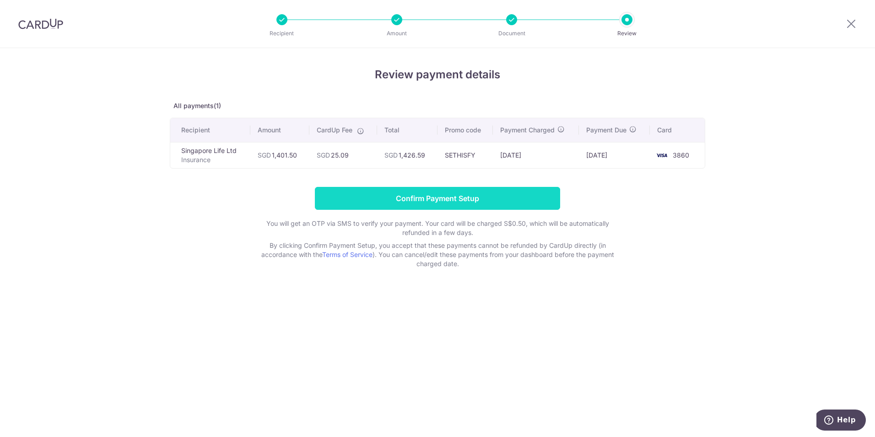
click at [449, 194] on input "Confirm Payment Setup" at bounding box center [437, 198] width 245 height 23
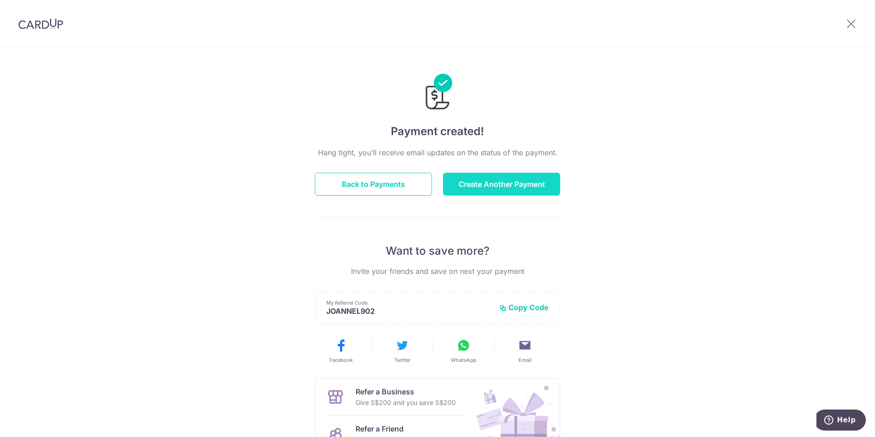
click at [492, 189] on button "Create Another Payment" at bounding box center [501, 184] width 117 height 23
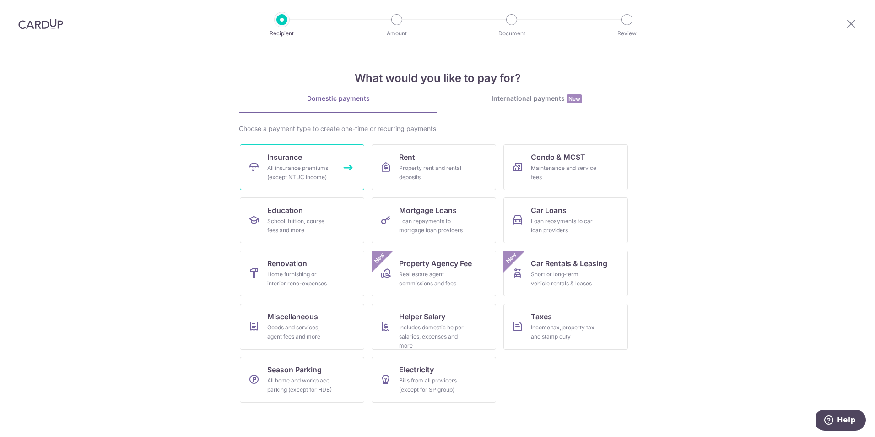
click at [295, 168] on div "All insurance premiums (except NTUC Income)" at bounding box center [300, 172] width 66 height 18
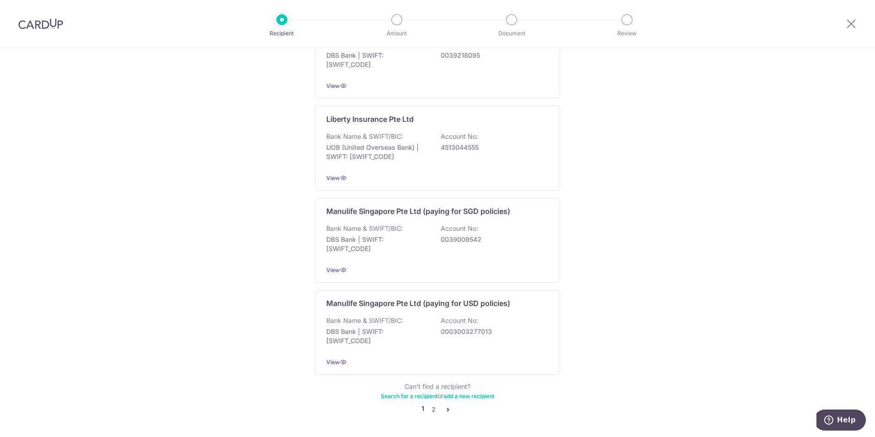
scroll to position [813, 0]
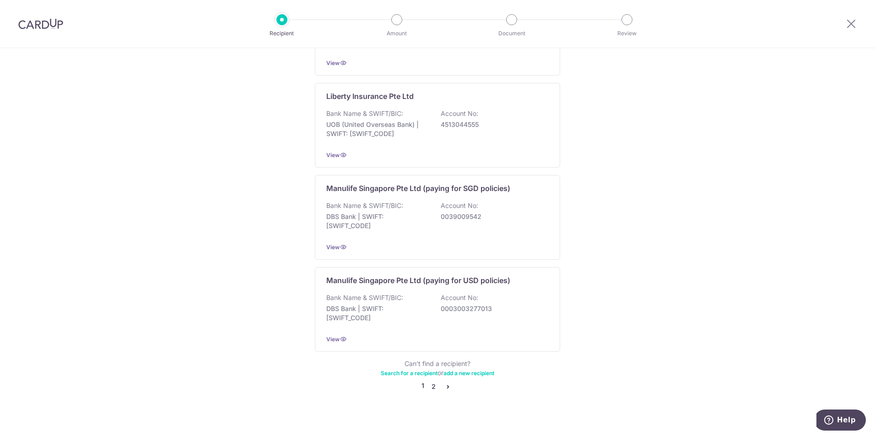
click at [430, 381] on link "2" at bounding box center [433, 386] width 11 height 11
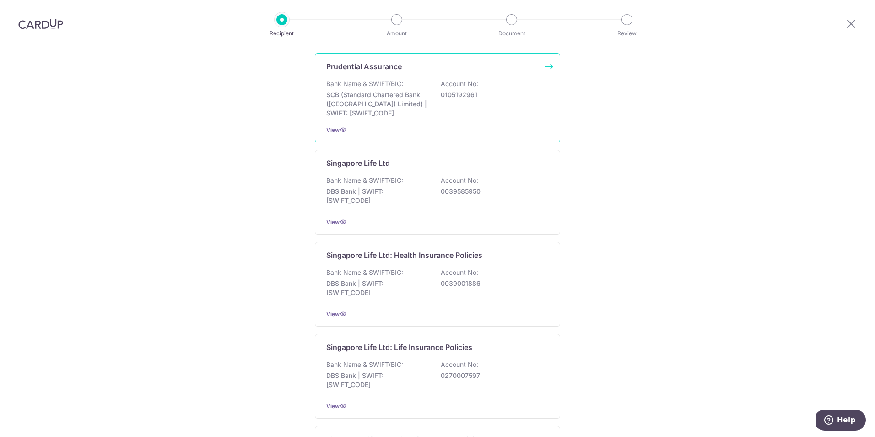
scroll to position [183, 0]
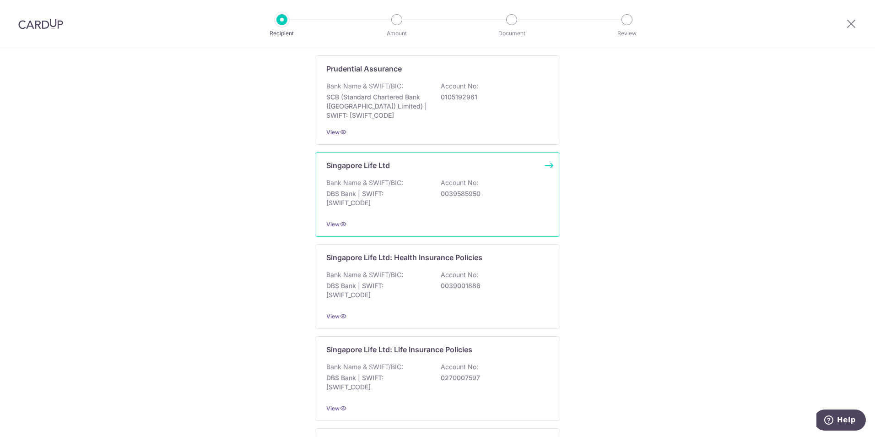
click at [332, 220] on div "View" at bounding box center [437, 224] width 222 height 10
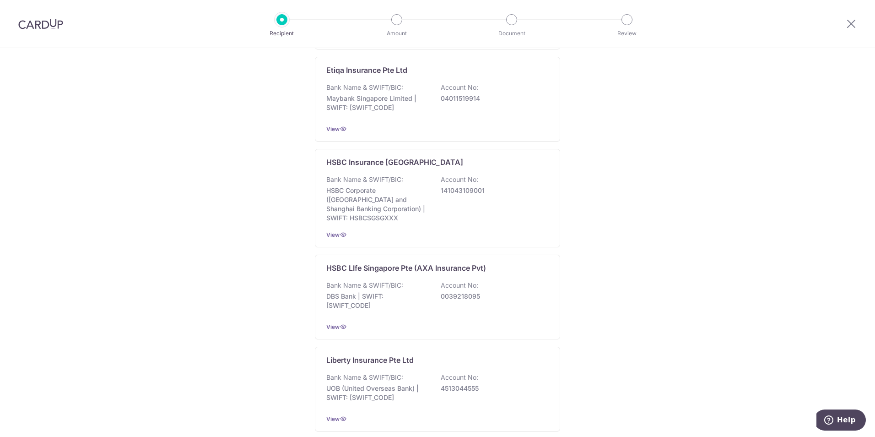
scroll to position [813, 0]
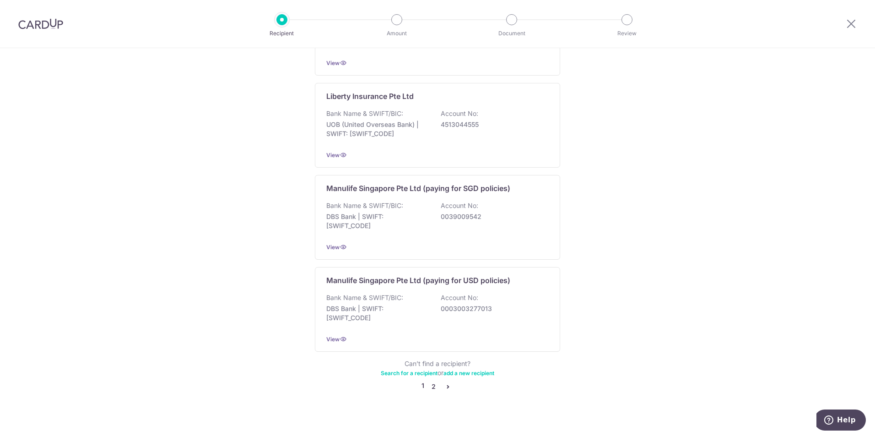
click at [429, 381] on link "2" at bounding box center [433, 386] width 11 height 11
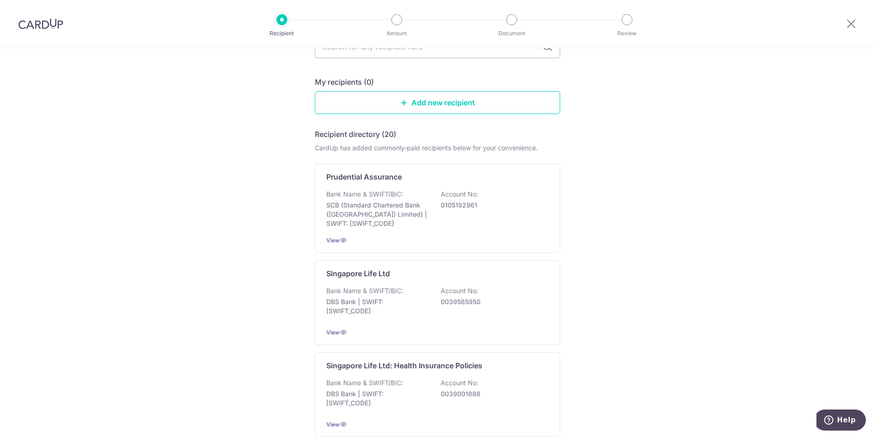
scroll to position [92, 0]
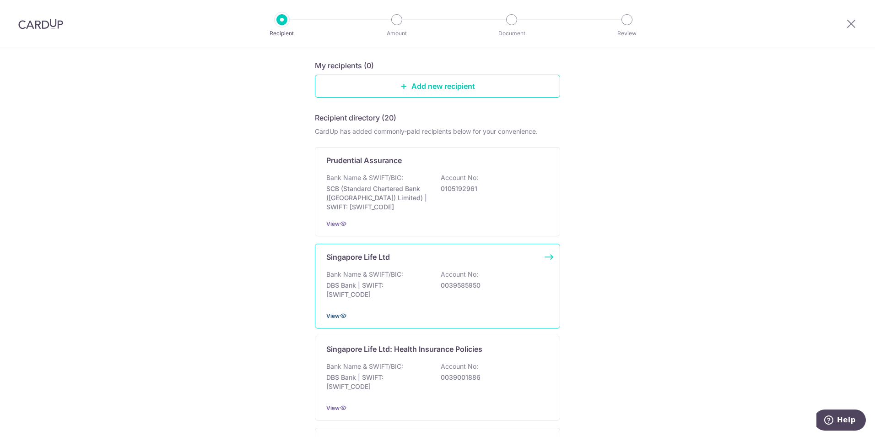
click at [340, 313] on icon at bounding box center [343, 315] width 7 height 7
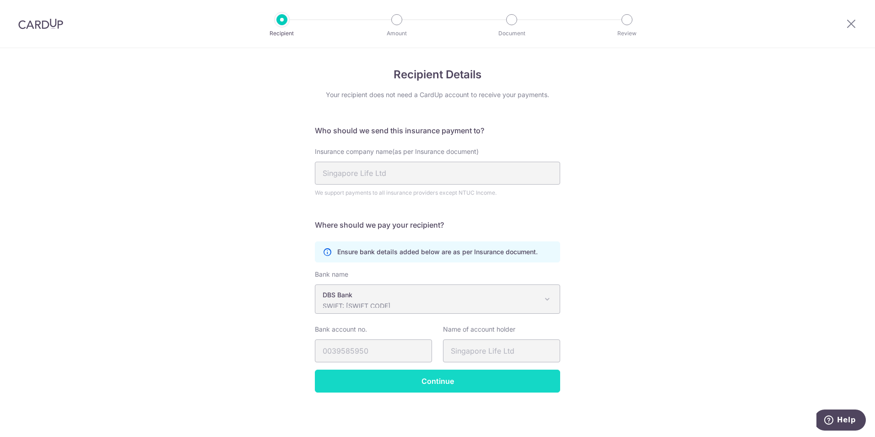
click at [479, 375] on input "Continue" at bounding box center [437, 380] width 245 height 23
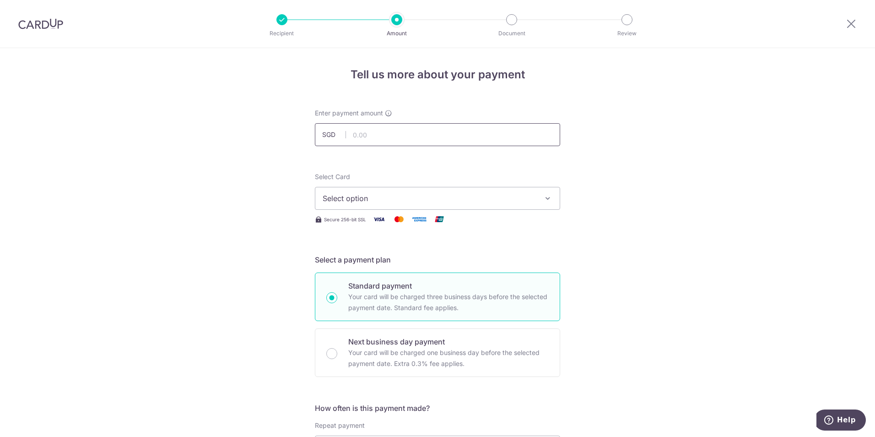
click at [378, 139] on input "text" at bounding box center [437, 134] width 245 height 23
type input "1,000.00"
click at [373, 198] on span "Select option" at bounding box center [429, 198] width 213 height 11
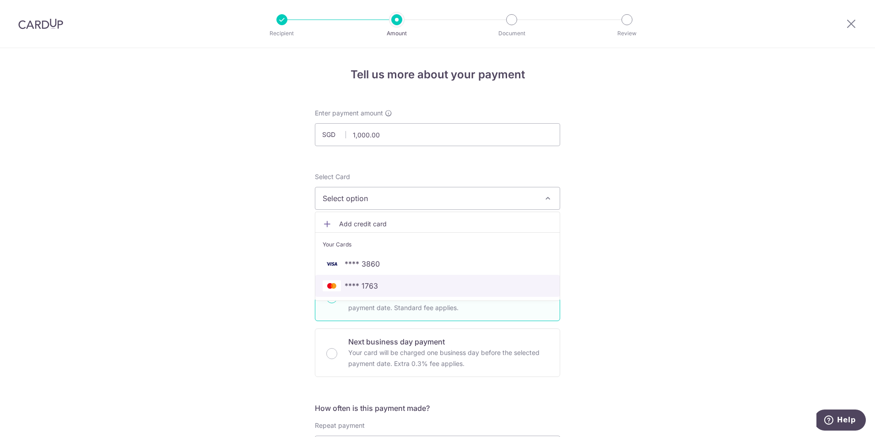
click at [371, 284] on span "**** 1763" at bounding box center [361, 285] width 33 height 11
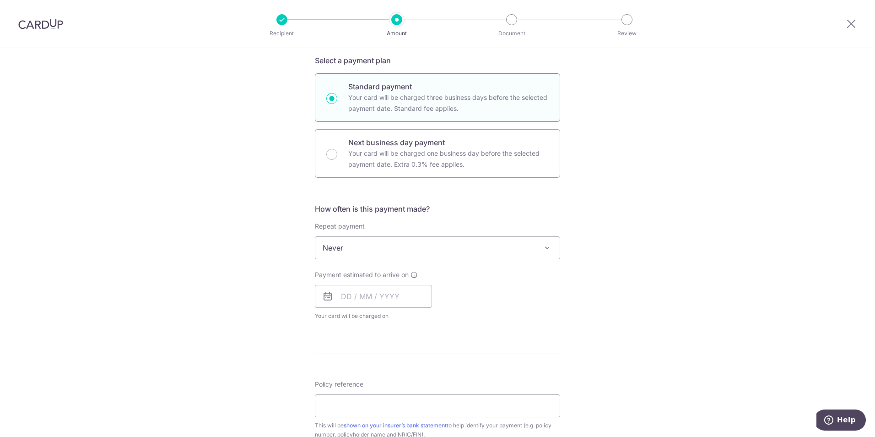
scroll to position [183, 0]
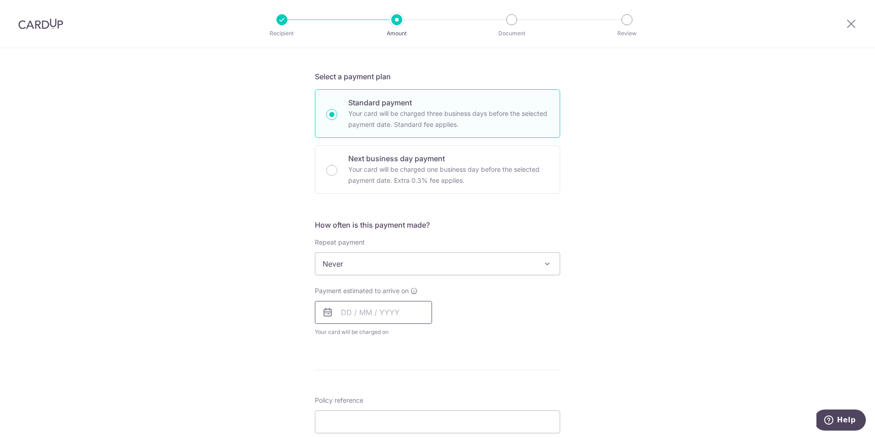
click at [345, 312] on input "text" at bounding box center [373, 312] width 117 height 23
click at [391, 415] on link "15" at bounding box center [388, 413] width 15 height 15
type input "[DATE]"
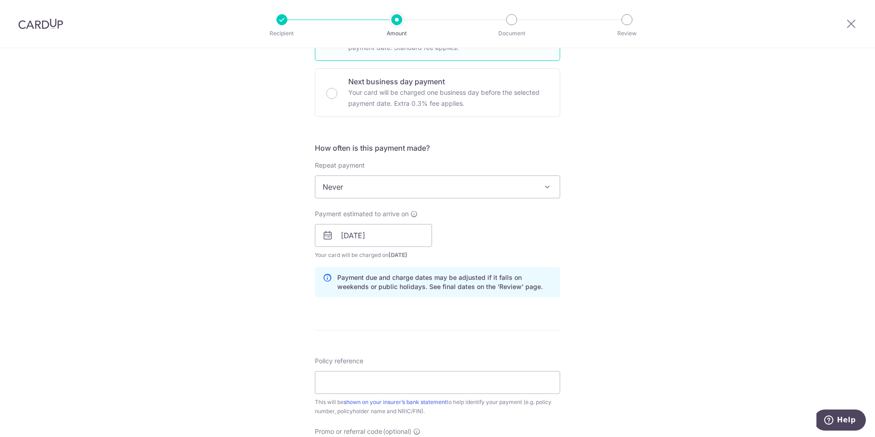
scroll to position [275, 0]
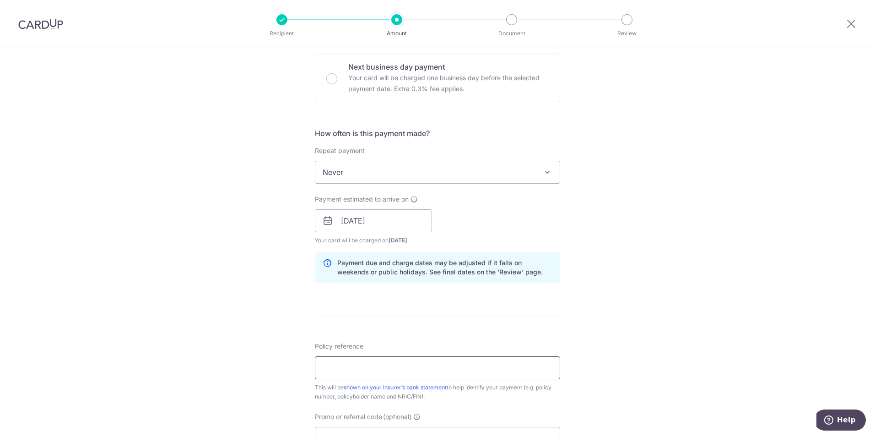
drag, startPoint x: 378, startPoint y: 364, endPoint x: 371, endPoint y: 362, distance: 6.7
click at [378, 364] on input "Policy reference" at bounding box center [437, 367] width 245 height 23
paste input "81341568"
drag, startPoint x: 320, startPoint y: 370, endPoint x: 186, endPoint y: 354, distance: 135.0
click at [221, 358] on div "Tell us more about your payment Enter payment amount SGD 1,000.00 1000.00 Selec…" at bounding box center [437, 205] width 875 height 865
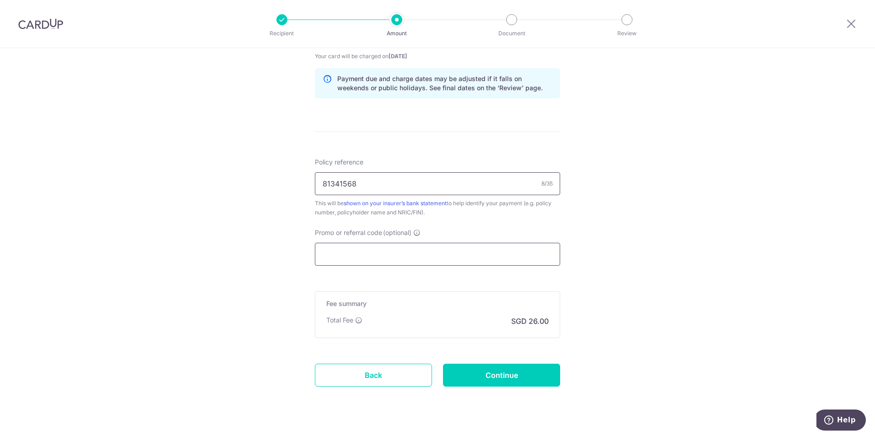
scroll to position [477, 0]
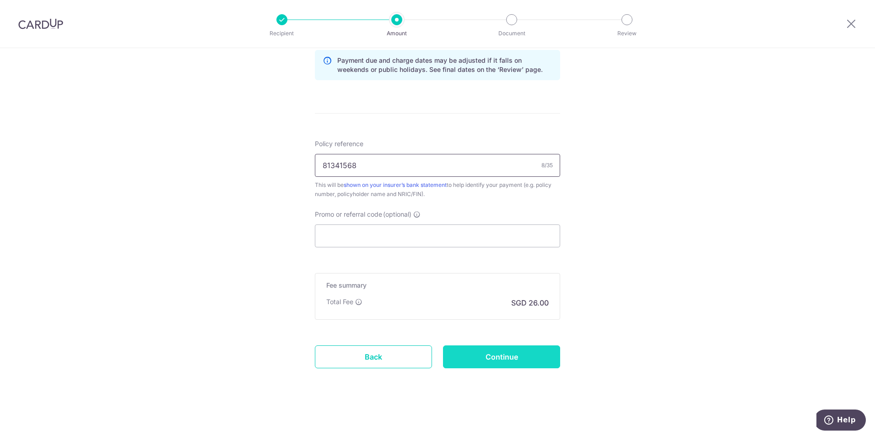
type input "81341568"
click at [514, 354] on input "Continue" at bounding box center [501, 356] width 117 height 23
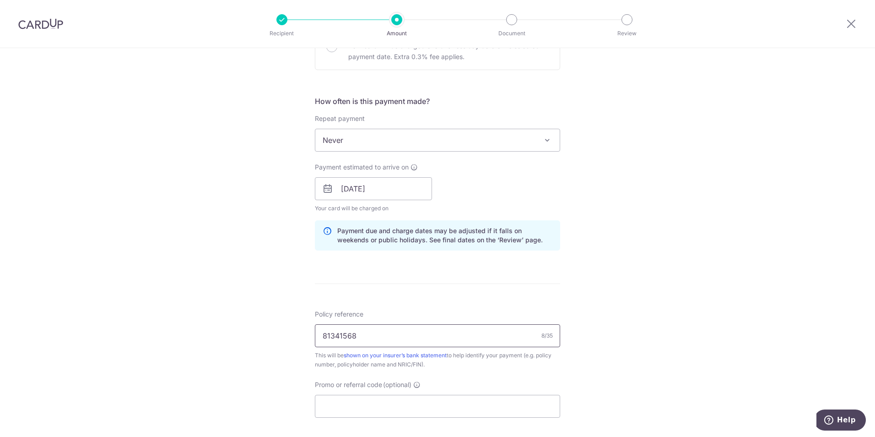
scroll to position [320, 0]
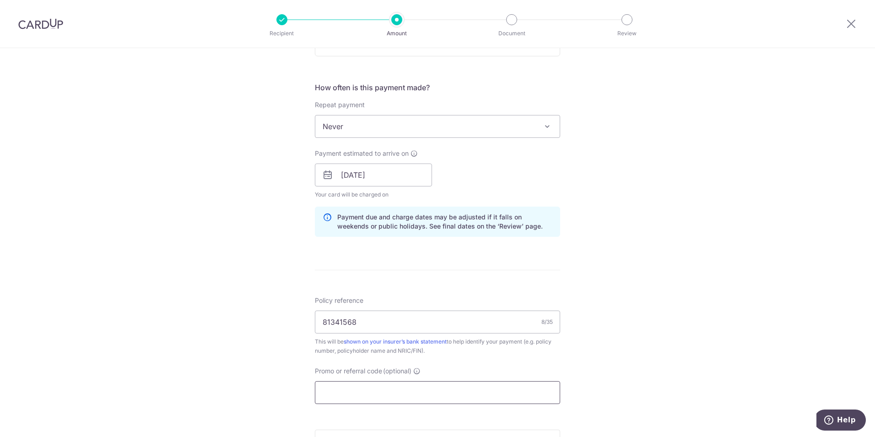
click at [359, 393] on input "Promo or referral code (optional)" at bounding box center [437, 392] width 245 height 23
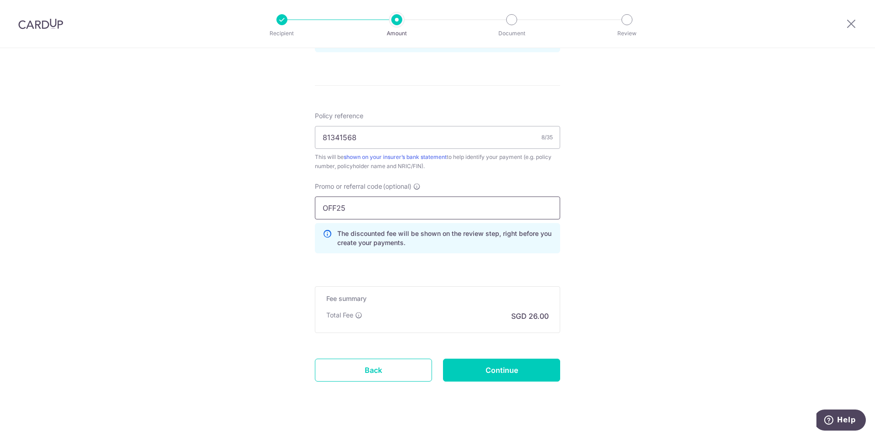
scroll to position [518, 0]
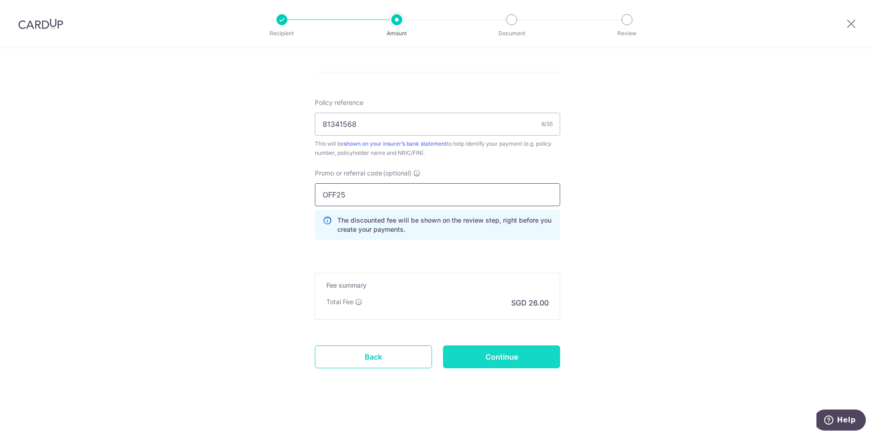
type input "OFF25"
click at [518, 349] on input "Continue" at bounding box center [501, 356] width 117 height 23
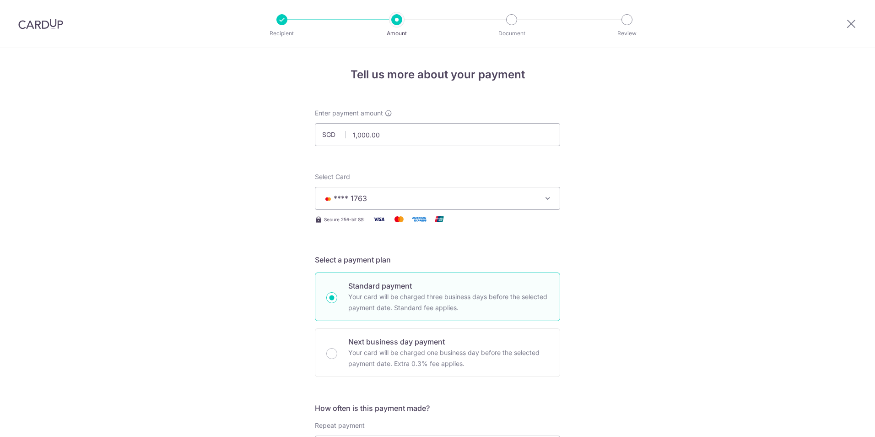
scroll to position [531, 0]
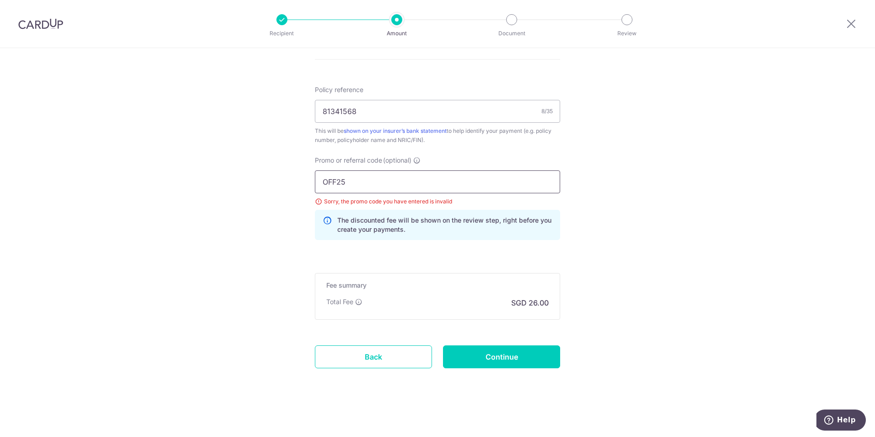
click at [336, 182] on input "OFF25" at bounding box center [437, 181] width 245 height 23
type input "OFF225"
click at [508, 353] on input "Continue" at bounding box center [501, 356] width 117 height 23
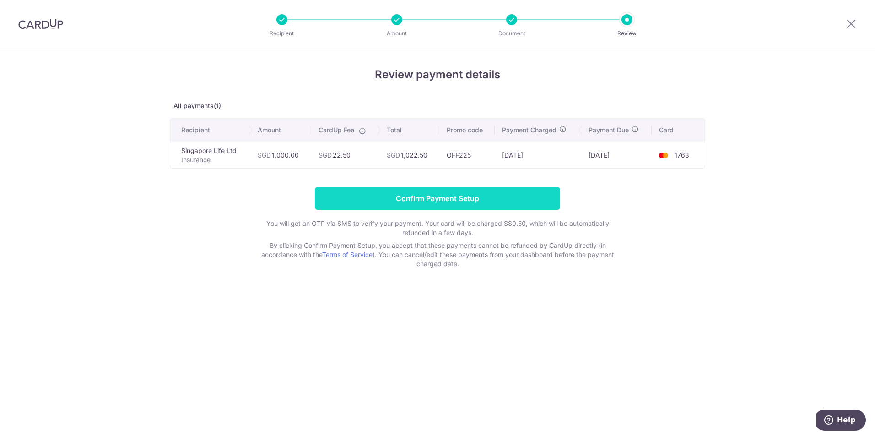
click at [429, 194] on input "Confirm Payment Setup" at bounding box center [437, 198] width 245 height 23
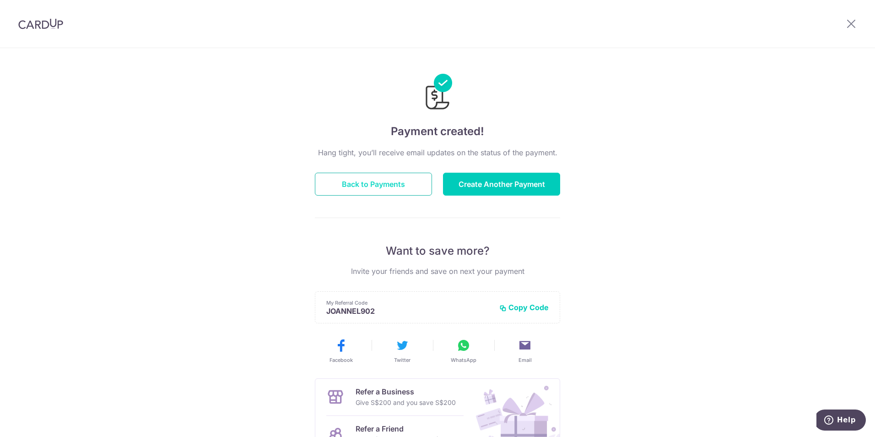
click at [370, 184] on button "Back to Payments" at bounding box center [373, 184] width 117 height 23
